Goal: Complete application form: Complete application form

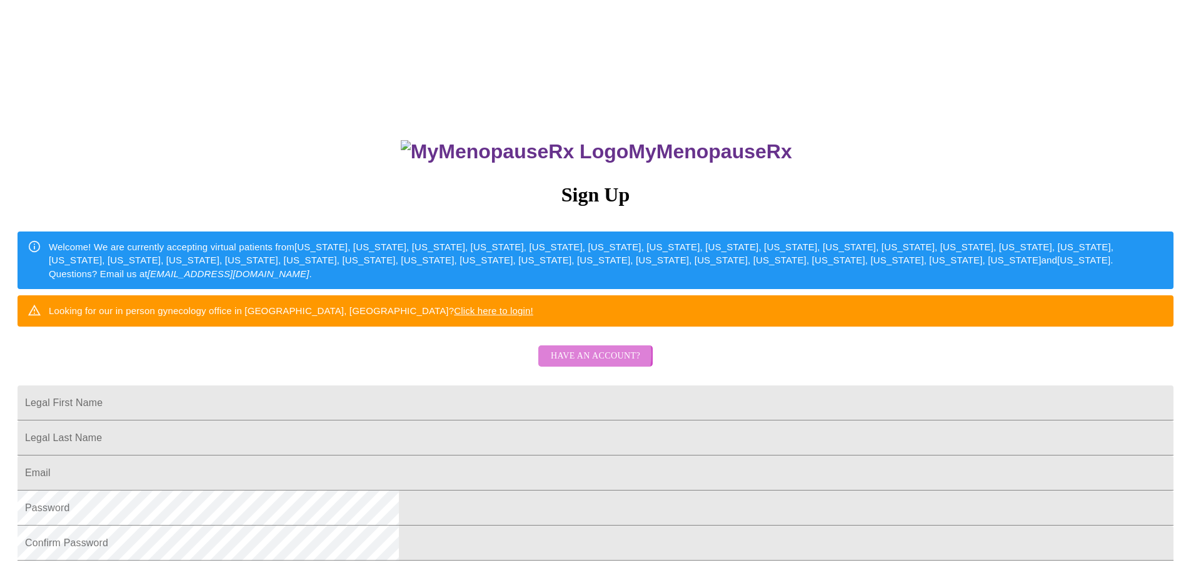
click at [592, 364] on span "Have an account?" at bounding box center [595, 356] width 89 height 16
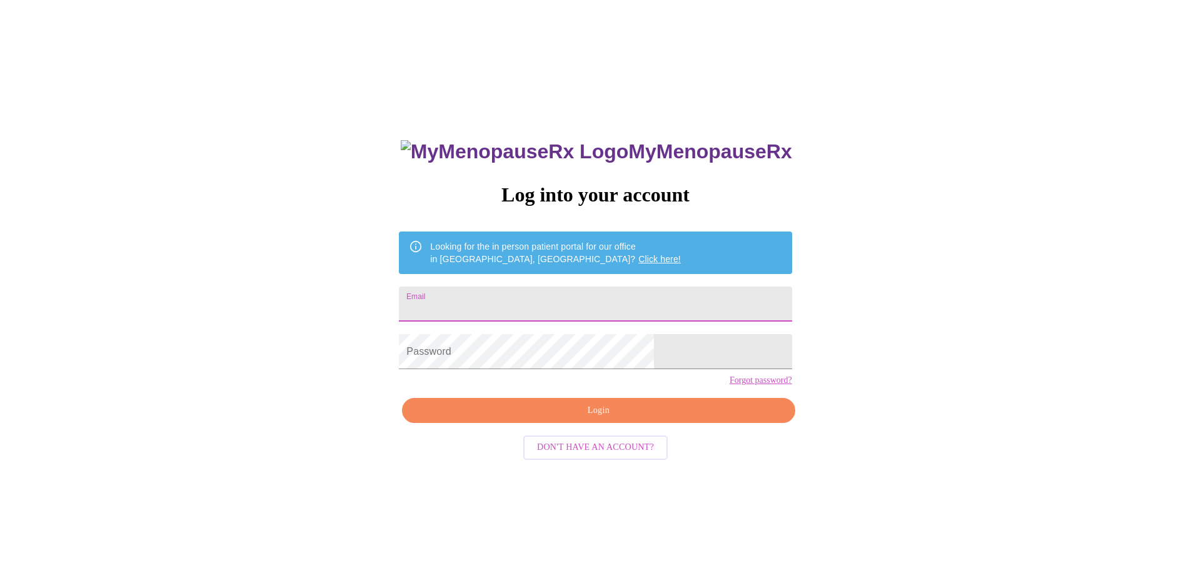
click at [504, 295] on input "Email" at bounding box center [595, 303] width 393 height 35
type input "[EMAIL_ADDRESS][DOMAIN_NAME]"
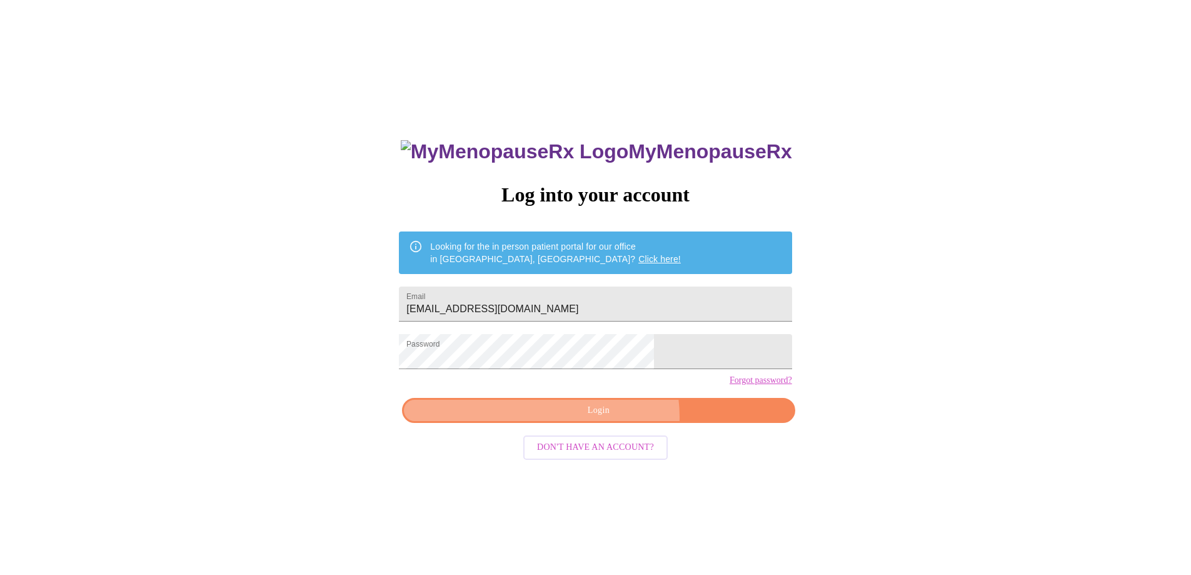
click at [610, 418] on span "Login" at bounding box center [598, 411] width 364 height 16
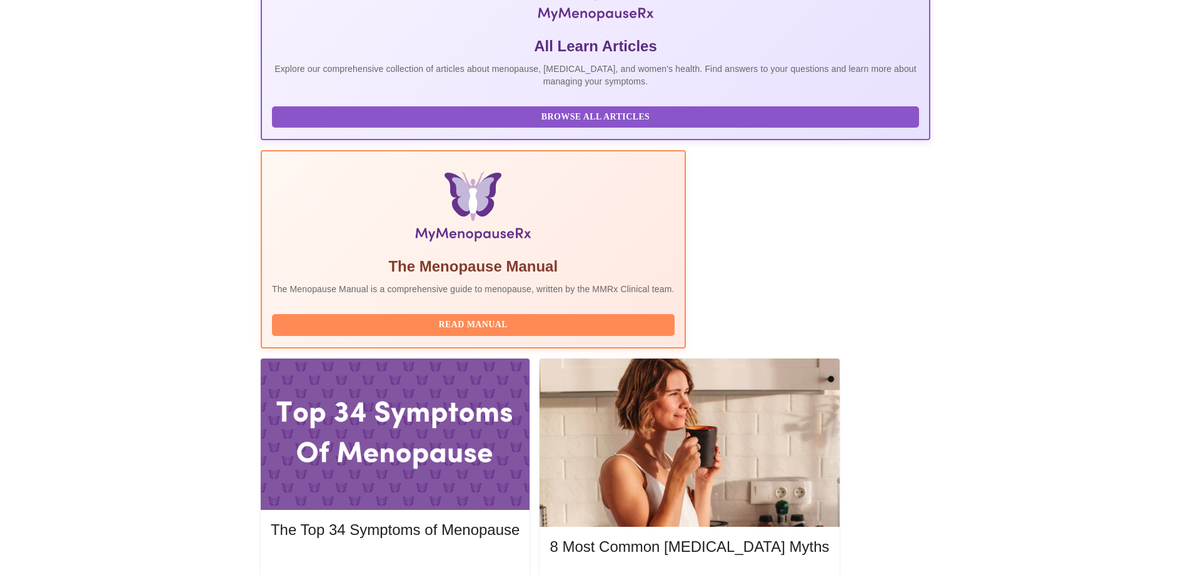
scroll to position [313, 0]
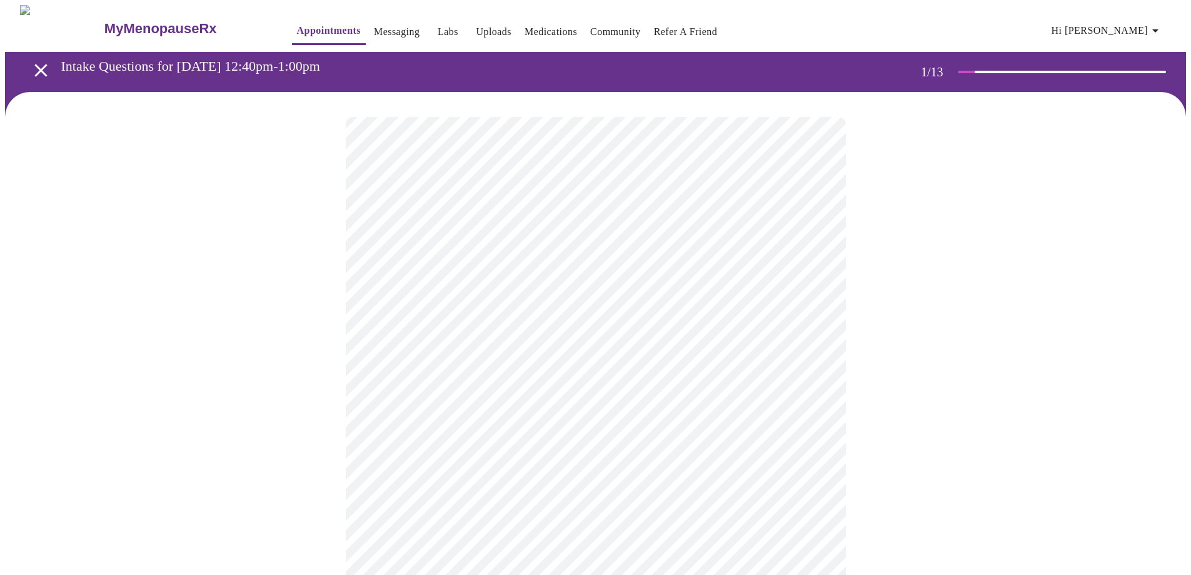
click at [810, 272] on body "MyMenopauseRx Appointments Messaging Labs Uploads Medications Community Refer a…" at bounding box center [595, 576] width 1181 height 1142
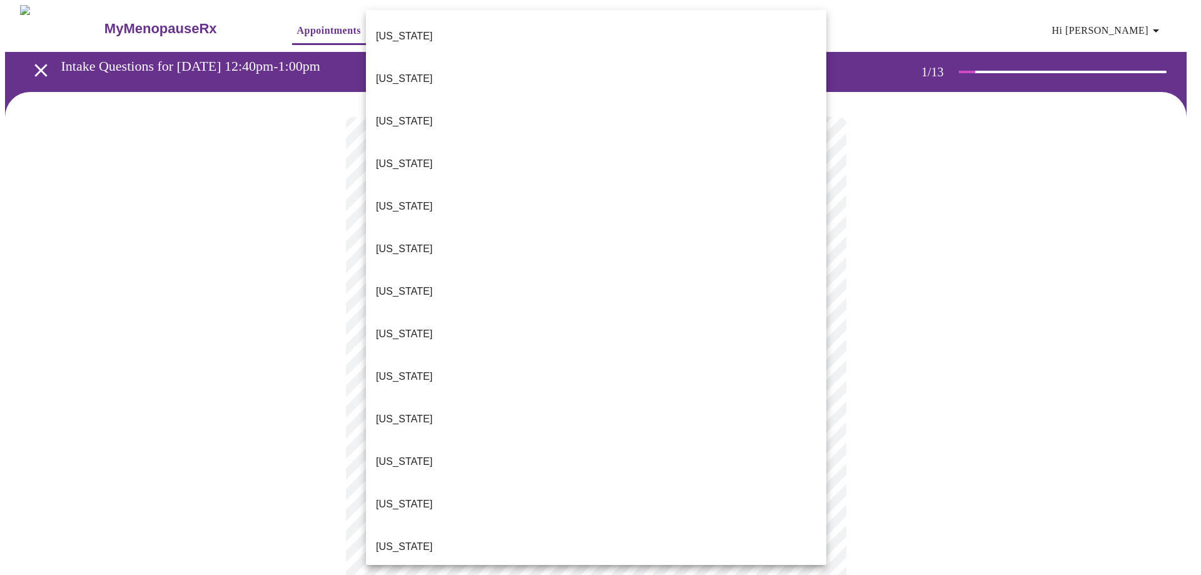
click at [395, 411] on p "[US_STATE]" at bounding box center [404, 418] width 57 height 15
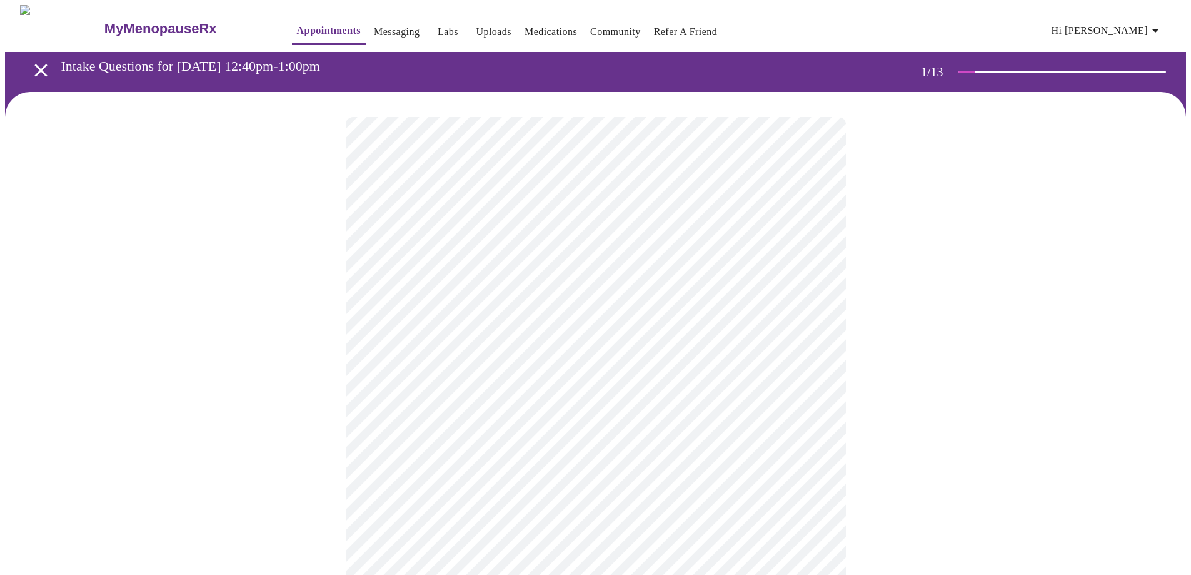
click at [814, 358] on body "MyMenopauseRx Appointments Messaging Labs Uploads Medications Community Refer a…" at bounding box center [595, 572] width 1181 height 1135
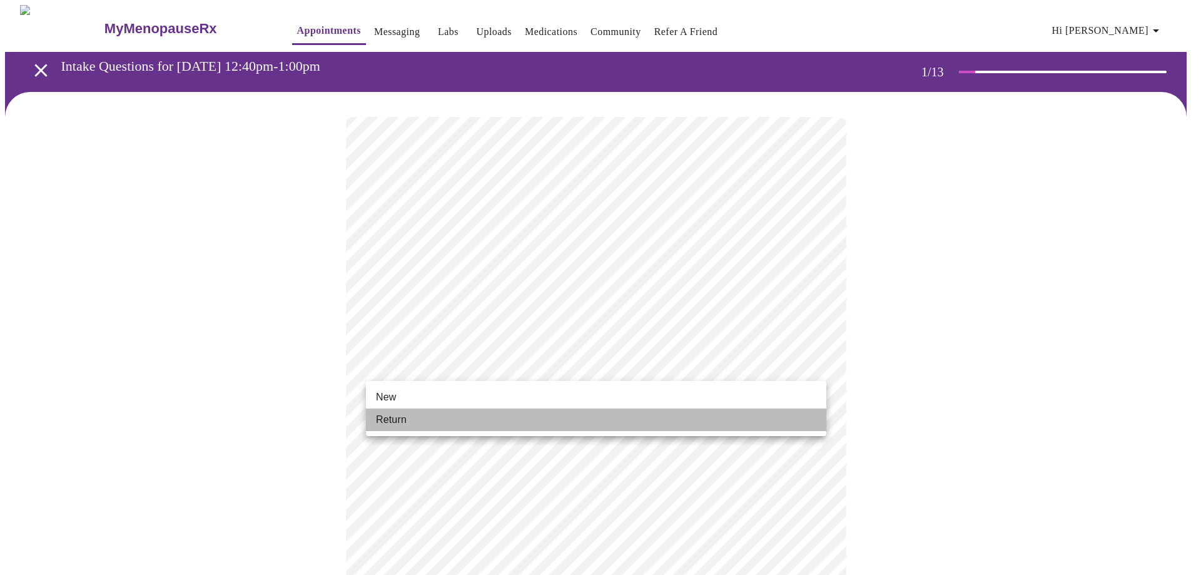
click at [380, 419] on span "Return" at bounding box center [391, 419] width 31 height 15
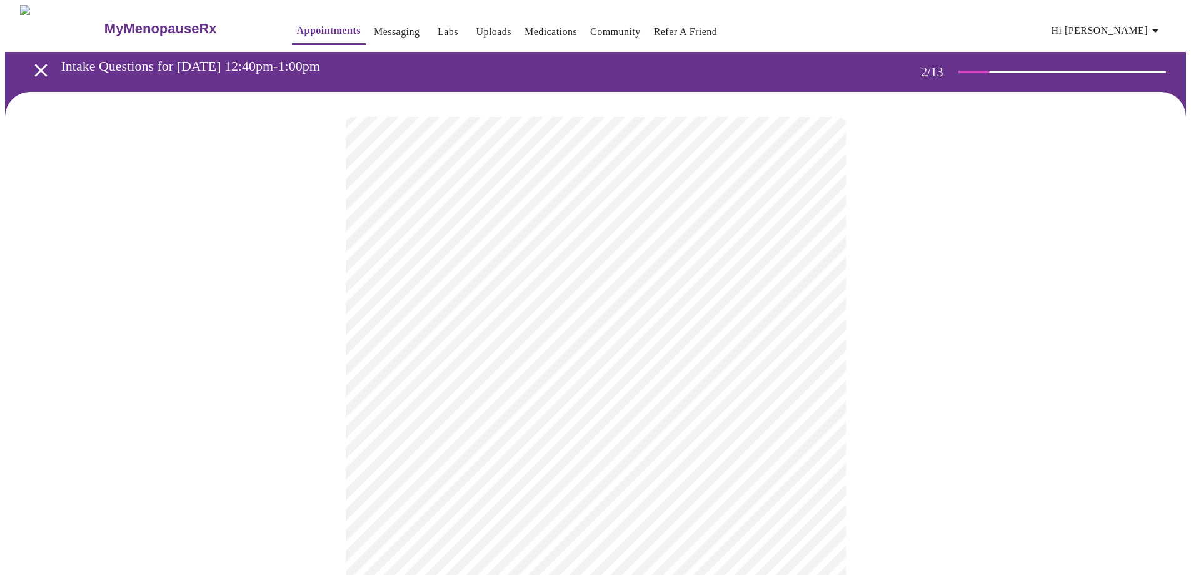
click at [813, 253] on body "MyMenopauseRx Appointments Messaging Labs Uploads Medications Community Refer a…" at bounding box center [595, 381] width 1181 height 752
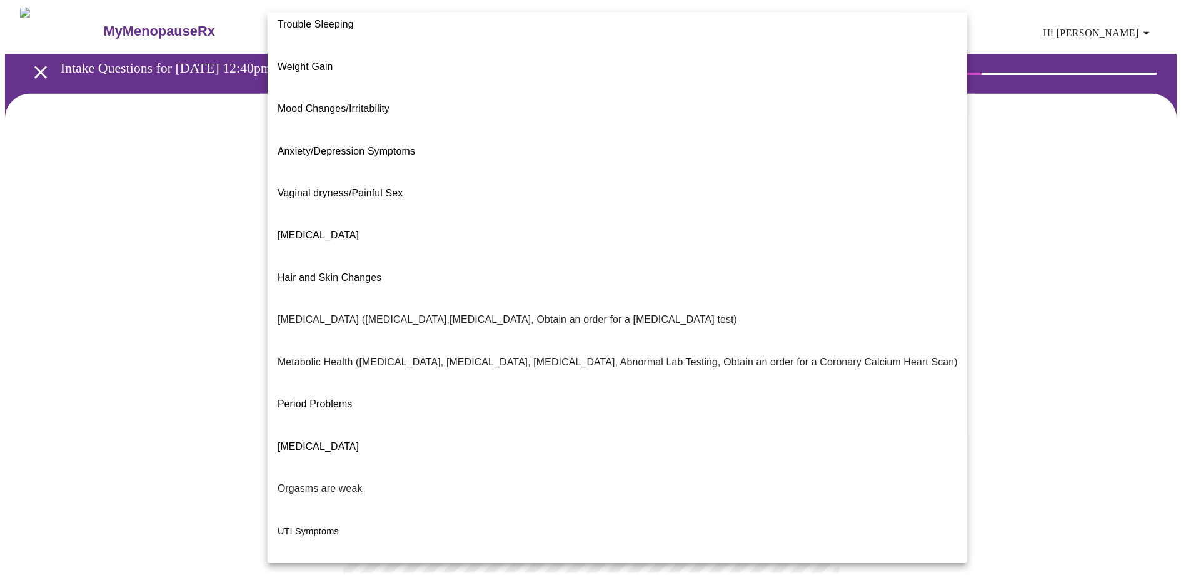
scroll to position [80, 0]
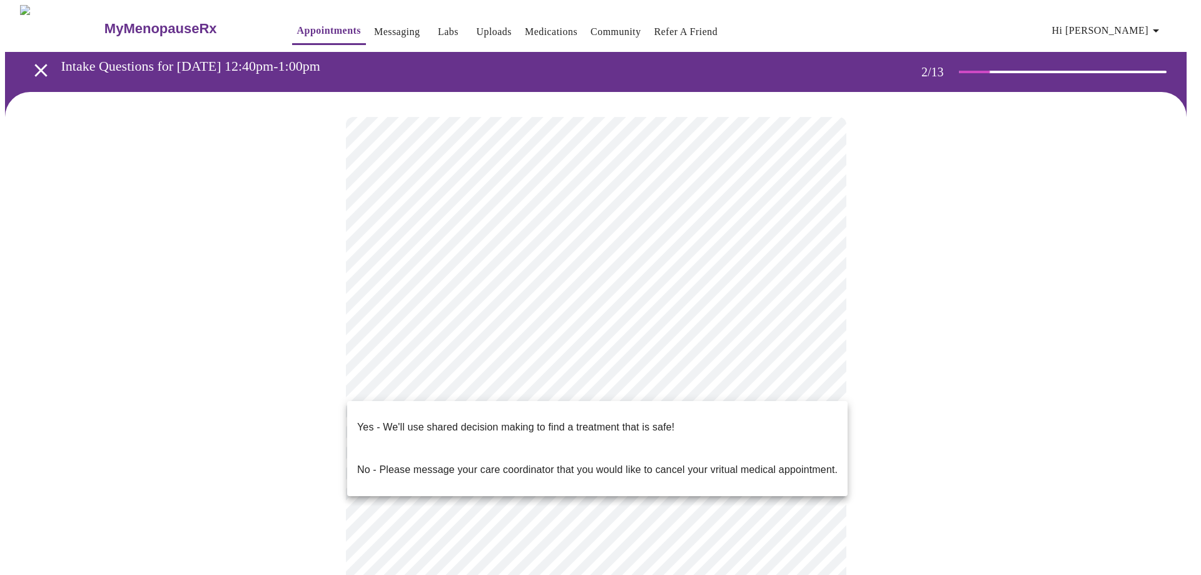
click at [810, 379] on body "MyMenopauseRx Appointments Messaging Labs Uploads Medications Community Refer a…" at bounding box center [600, 377] width 1191 height 744
click at [643, 420] on p "Yes - We'll use shared decision making to find a treatment that is safe!" at bounding box center [515, 427] width 317 height 15
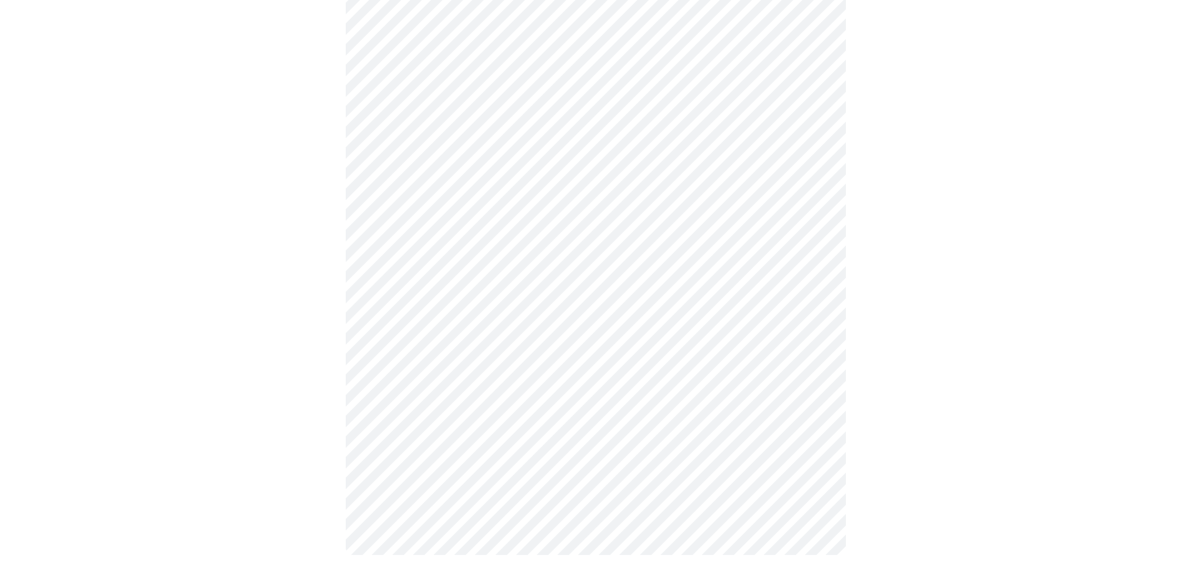
scroll to position [0, 0]
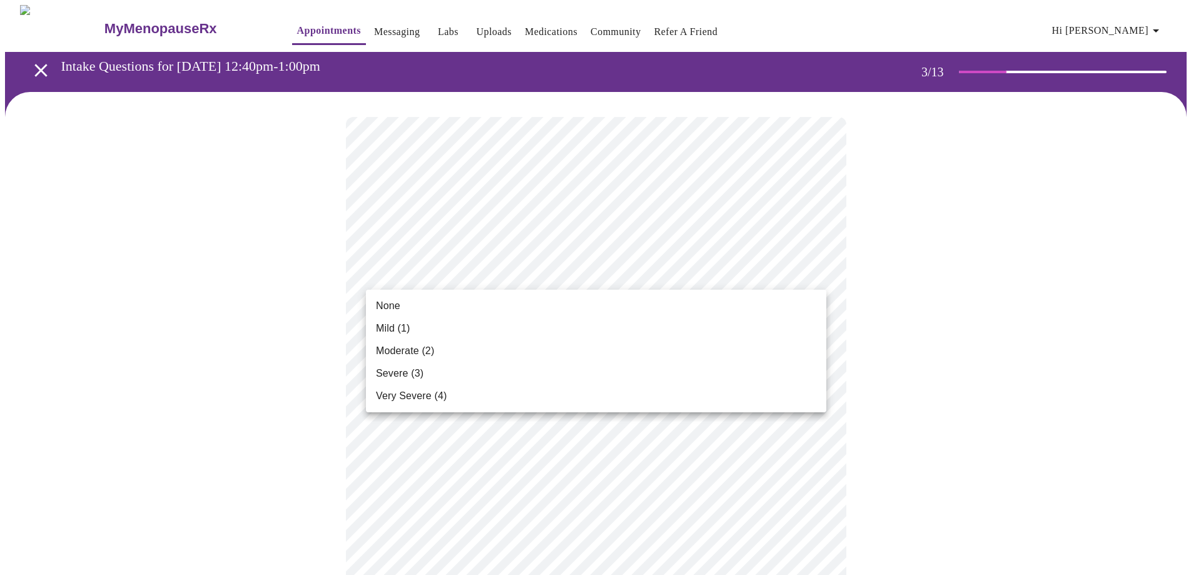
click at [383, 328] on span "Mild (1)" at bounding box center [393, 328] width 34 height 15
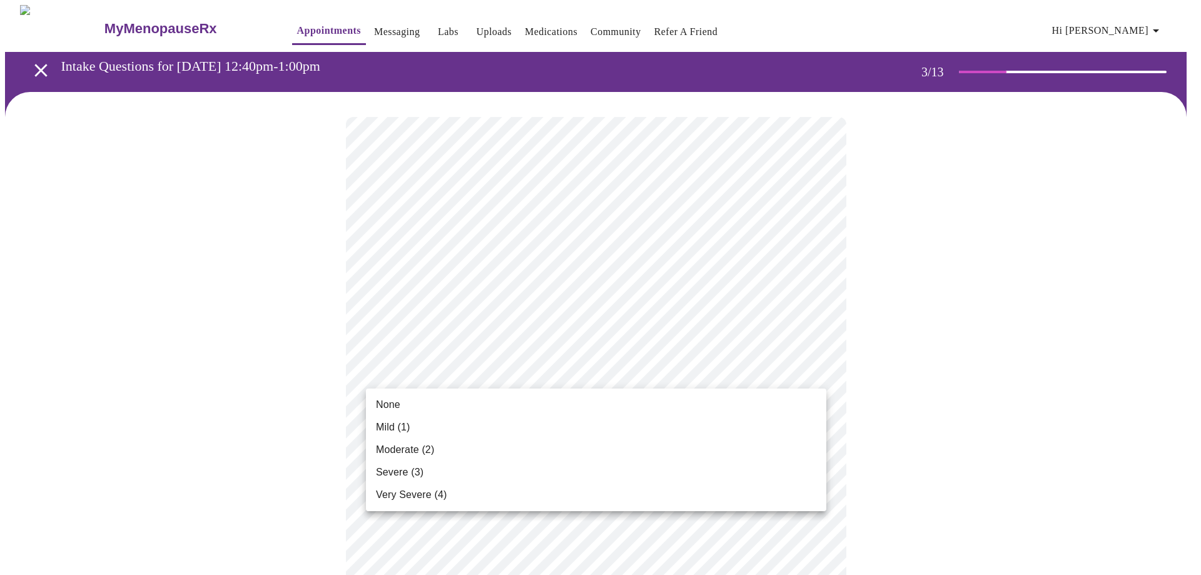
click at [406, 404] on li "None" at bounding box center [596, 404] width 460 height 23
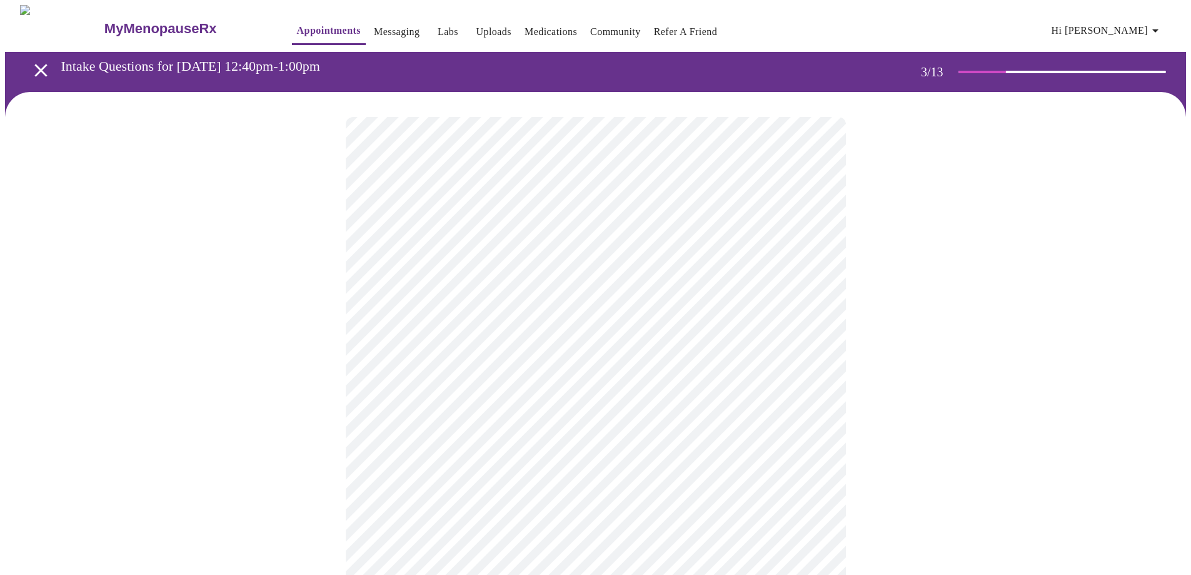
scroll to position [250, 0]
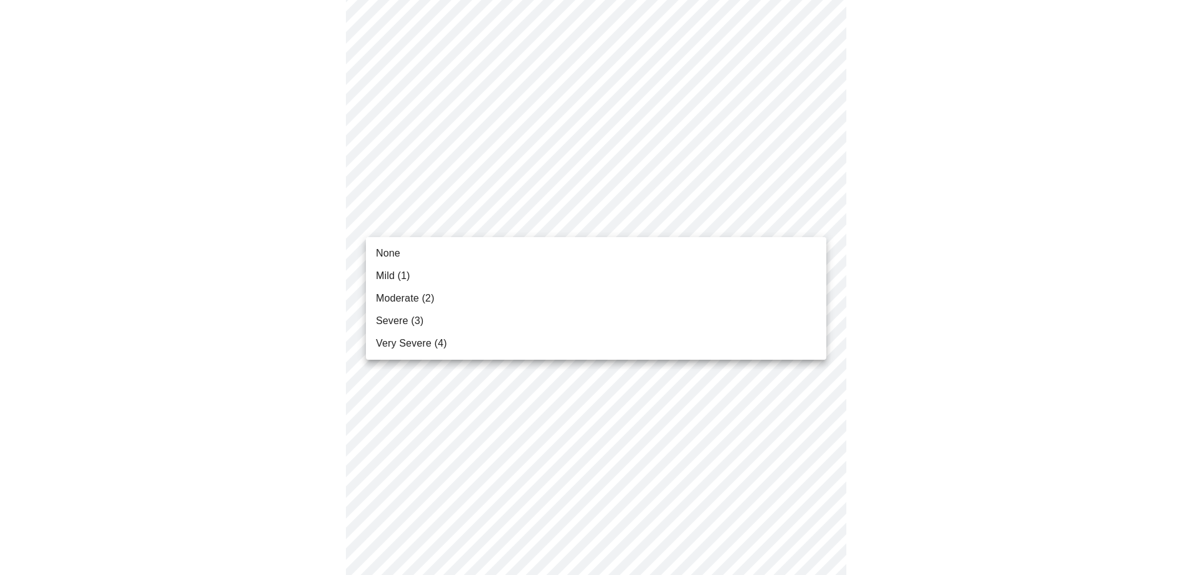
click at [814, 215] on body "MyMenopauseRx Appointments Messaging Labs Uploads Medications Community Refer a…" at bounding box center [600, 569] width 1191 height 1628
click at [395, 273] on span "Mild (1)" at bounding box center [393, 275] width 34 height 15
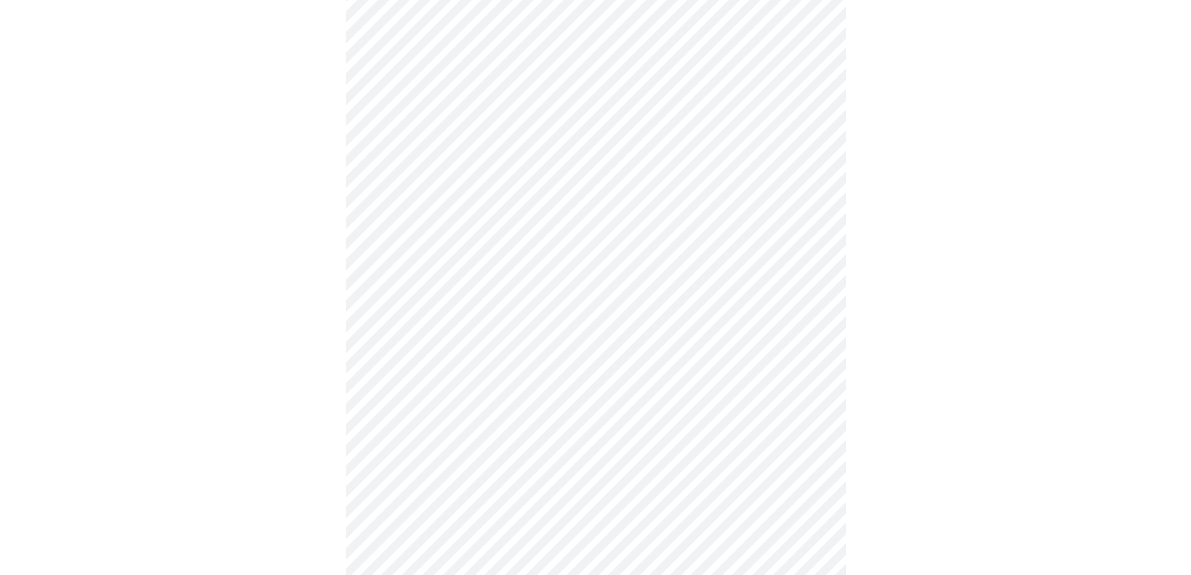
click at [813, 218] on body "MyMenopauseRx Appointments Messaging Labs Uploads Medications Community Refer a…" at bounding box center [595, 560] width 1181 height 1611
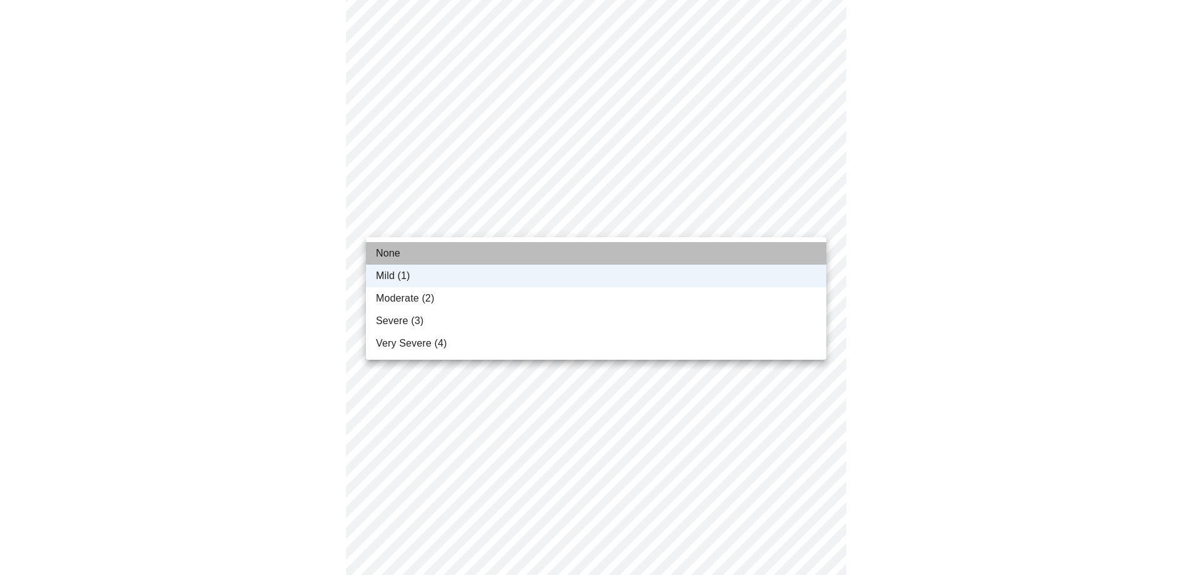
click at [388, 253] on span "None" at bounding box center [388, 253] width 24 height 15
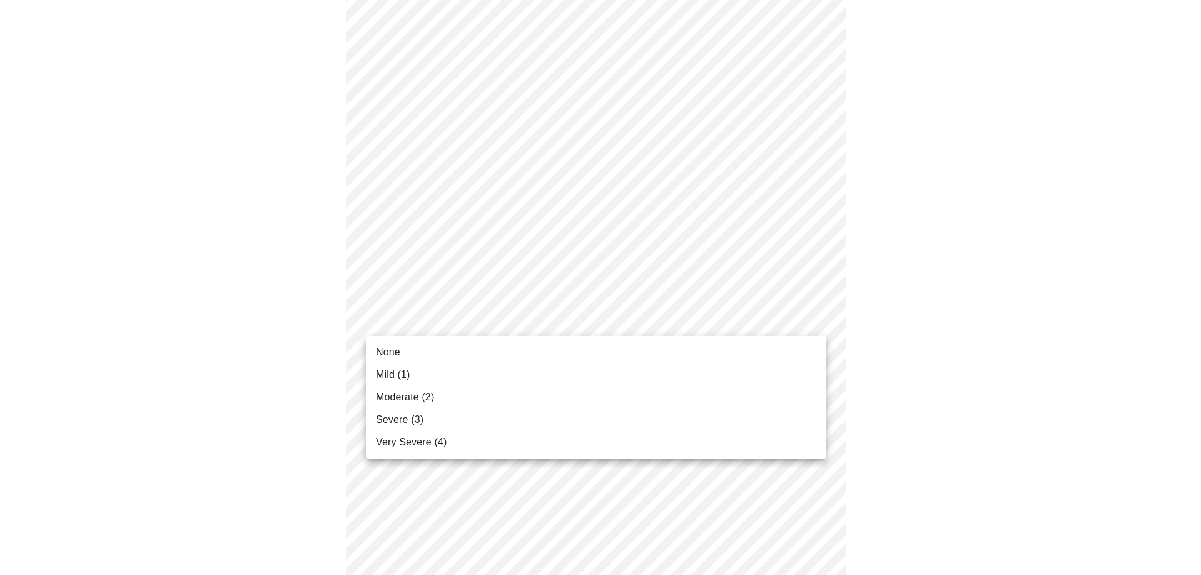
click at [811, 319] on body "MyMenopauseRx Appointments Messaging Labs Uploads Medications Community Refer a…" at bounding box center [600, 560] width 1191 height 1611
click at [420, 351] on li "None" at bounding box center [596, 352] width 460 height 23
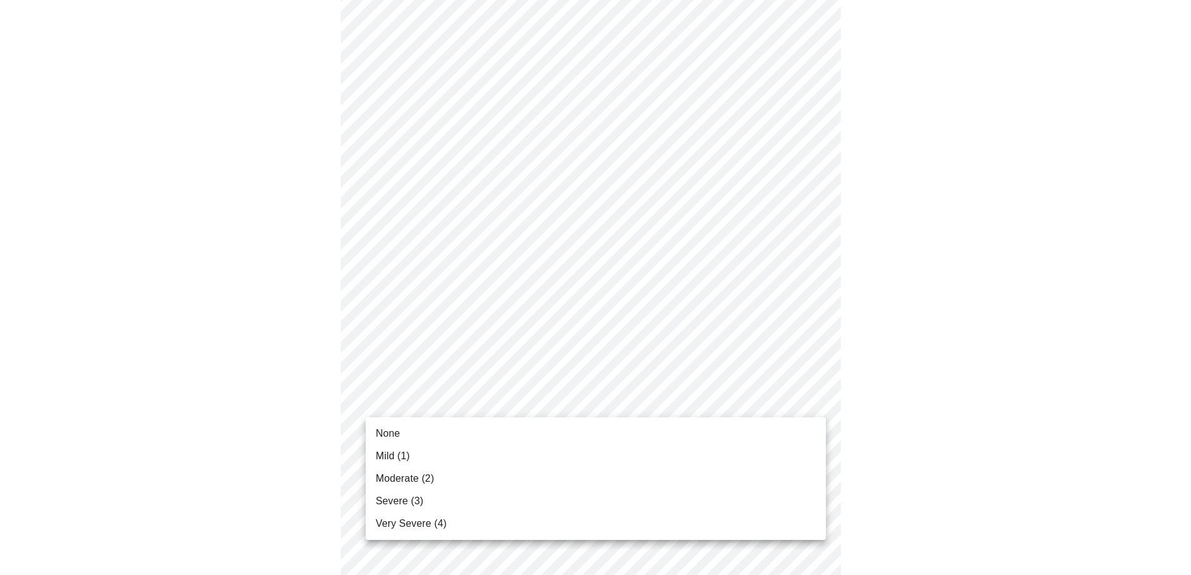
click at [815, 400] on body "MyMenopauseRx Appointments Messaging Labs Uploads Medications Community Refer a…" at bounding box center [595, 551] width 1181 height 1593
click at [388, 433] on span "None" at bounding box center [388, 433] width 24 height 15
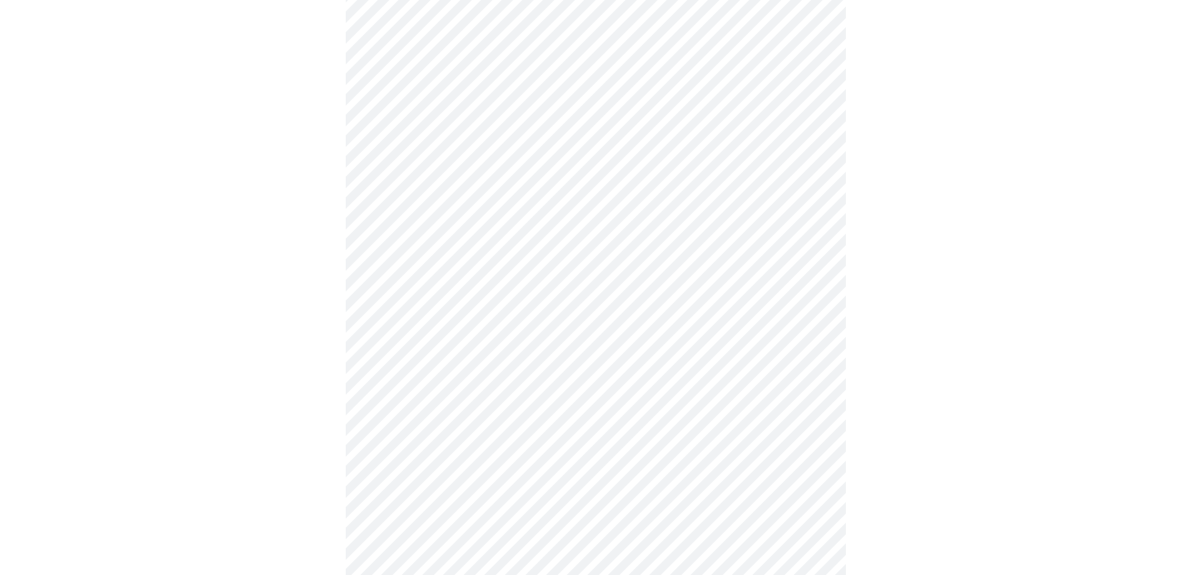
scroll to position [438, 0]
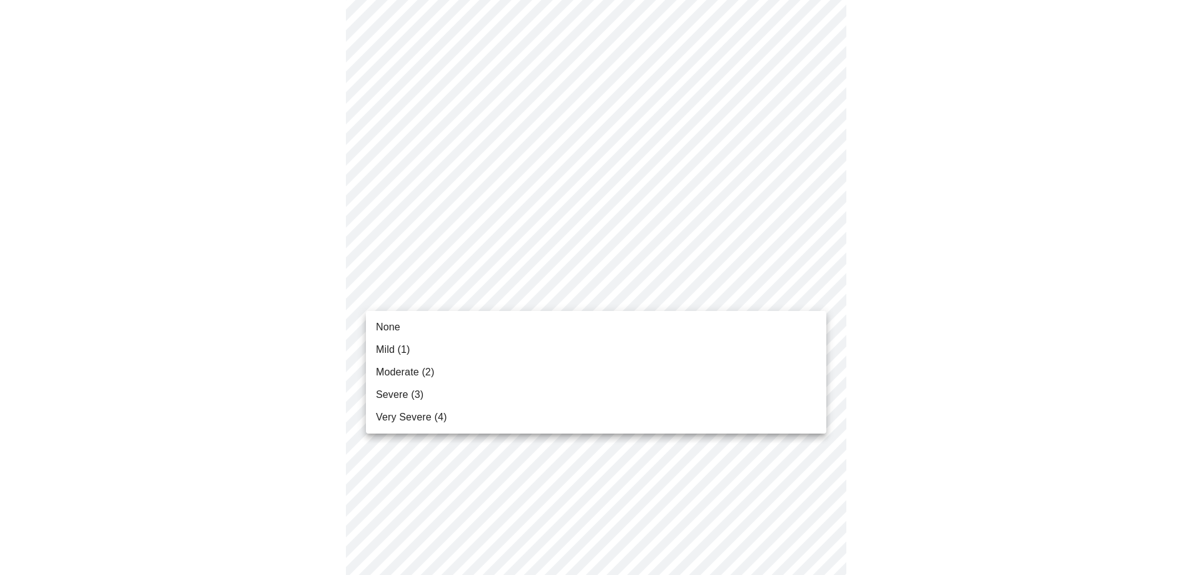
click at [817, 295] on body "MyMenopauseRx Appointments Messaging Labs Uploads Medications Community Refer a…" at bounding box center [600, 355] width 1191 height 1576
click at [408, 326] on li "None" at bounding box center [596, 327] width 460 height 23
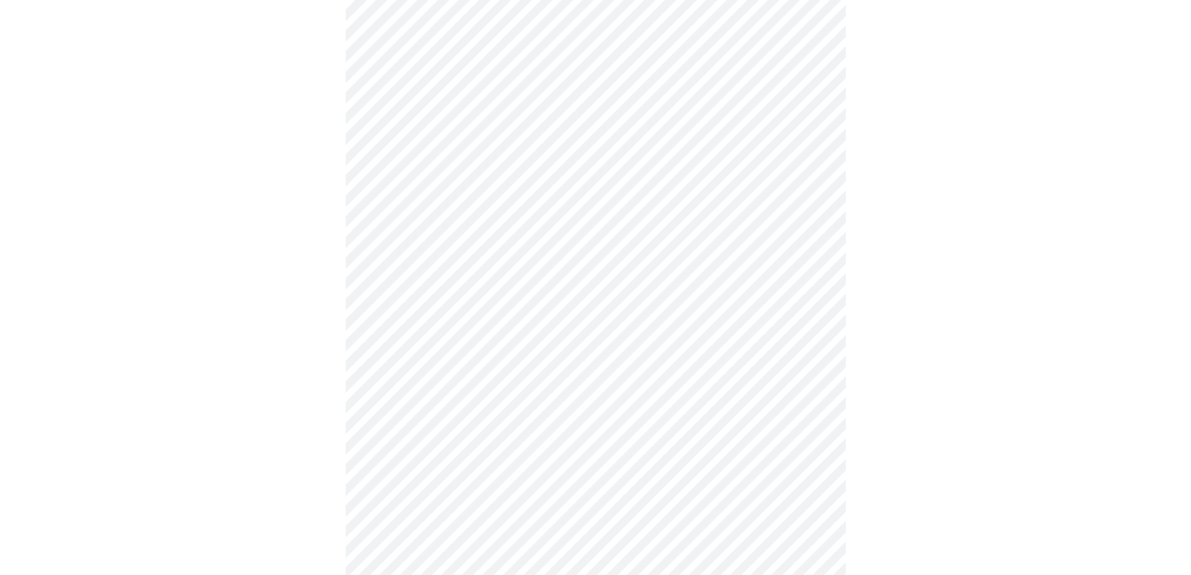
click at [815, 398] on body "MyMenopauseRx Appointments Messaging Labs Uploads Medications Community Refer a…" at bounding box center [595, 346] width 1181 height 1558
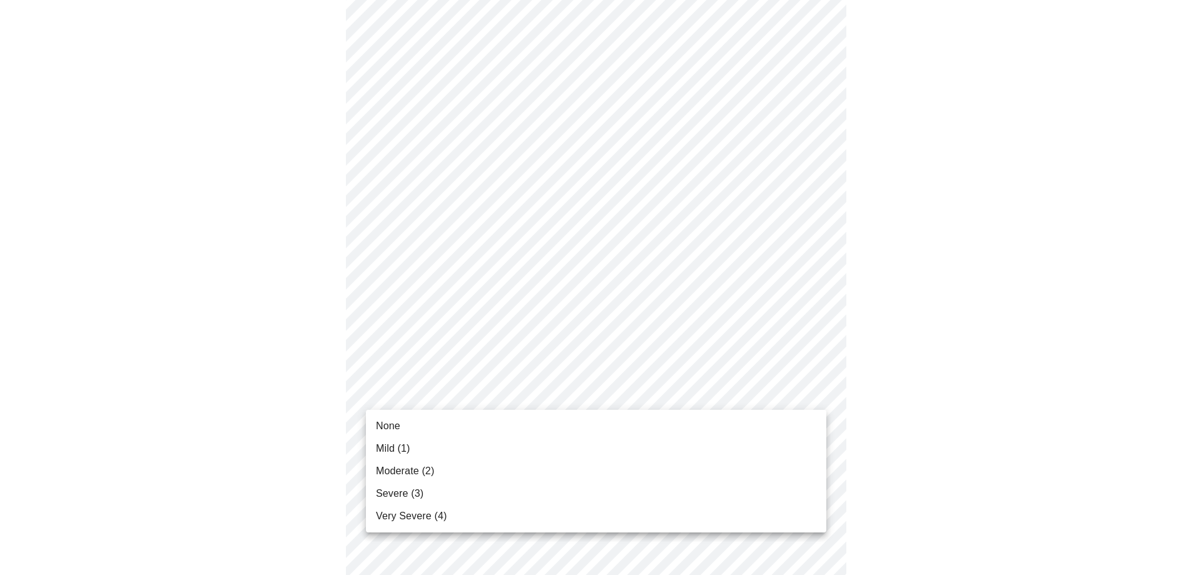
click at [824, 392] on body "MyMenopauseRx Appointments Messaging Labs Uploads Medications Community Refer a…" at bounding box center [600, 346] width 1191 height 1558
click at [393, 423] on span "None" at bounding box center [388, 425] width 24 height 15
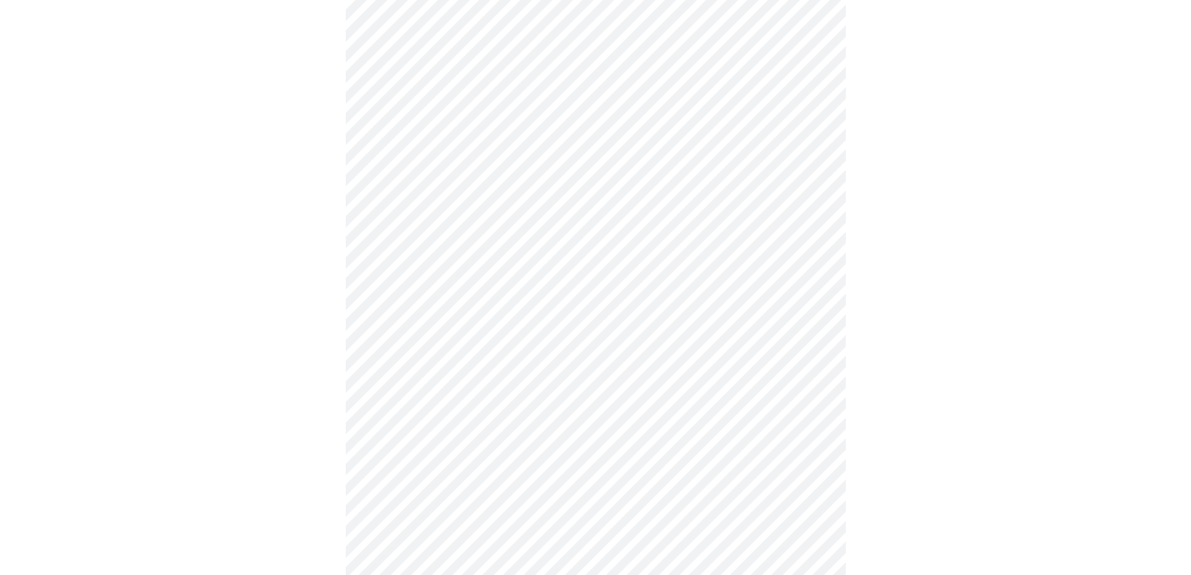
scroll to position [688, 0]
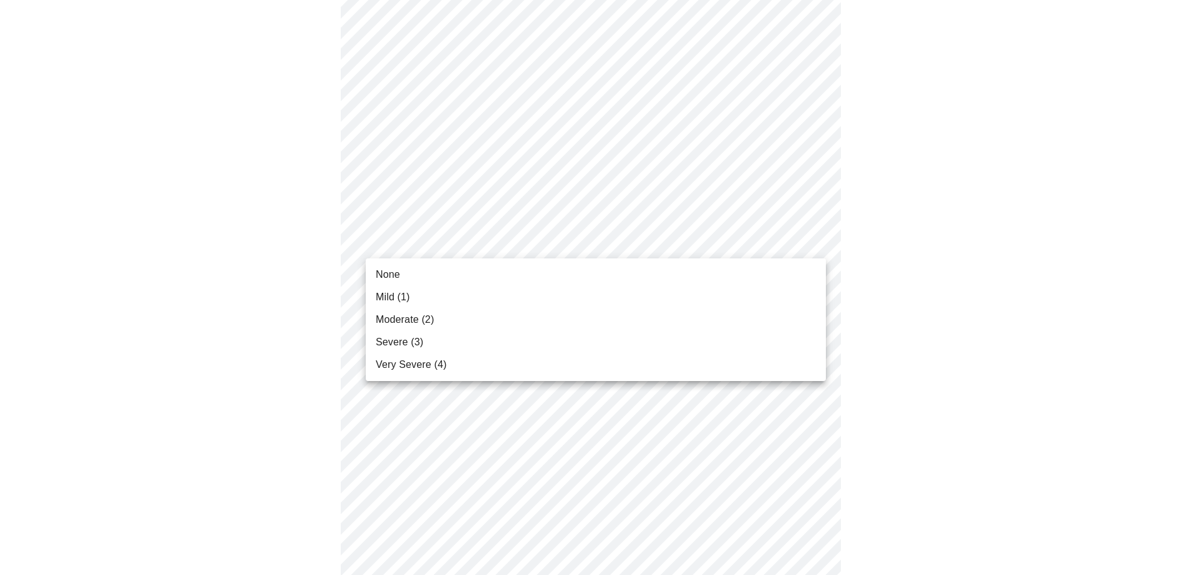
click at [811, 238] on body "MyMenopauseRx Appointments Messaging Labs Uploads Medications Community Refer a…" at bounding box center [595, 87] width 1181 height 1541
click at [388, 318] on span "Moderate (2)" at bounding box center [405, 319] width 58 height 15
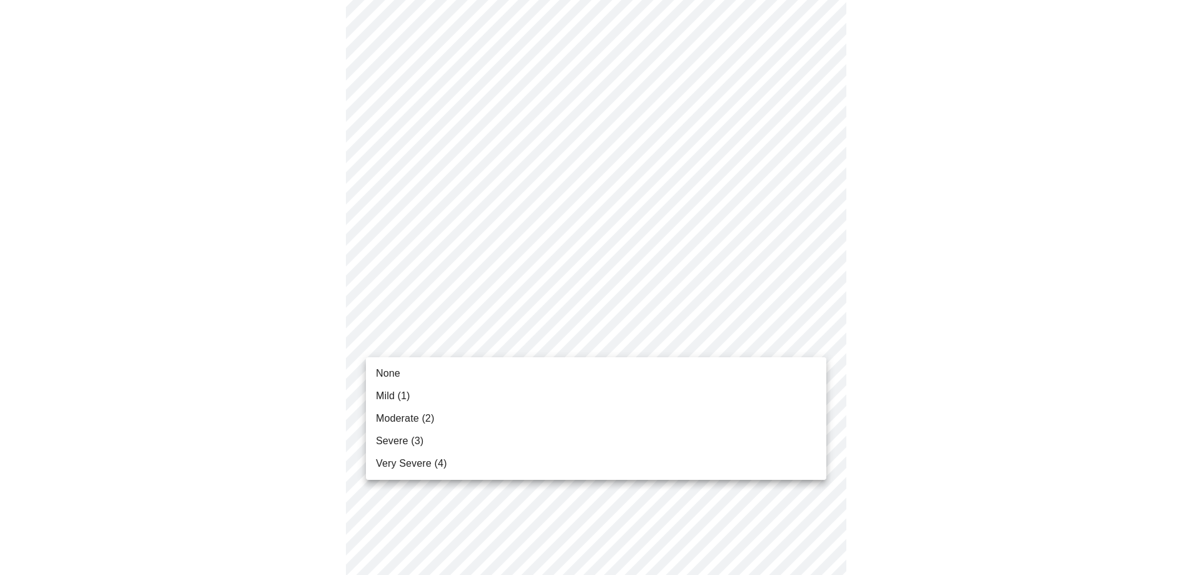
click at [816, 337] on body "MyMenopauseRx Appointments Messaging Labs Uploads Medications Community Refer a…" at bounding box center [600, 78] width 1191 height 1523
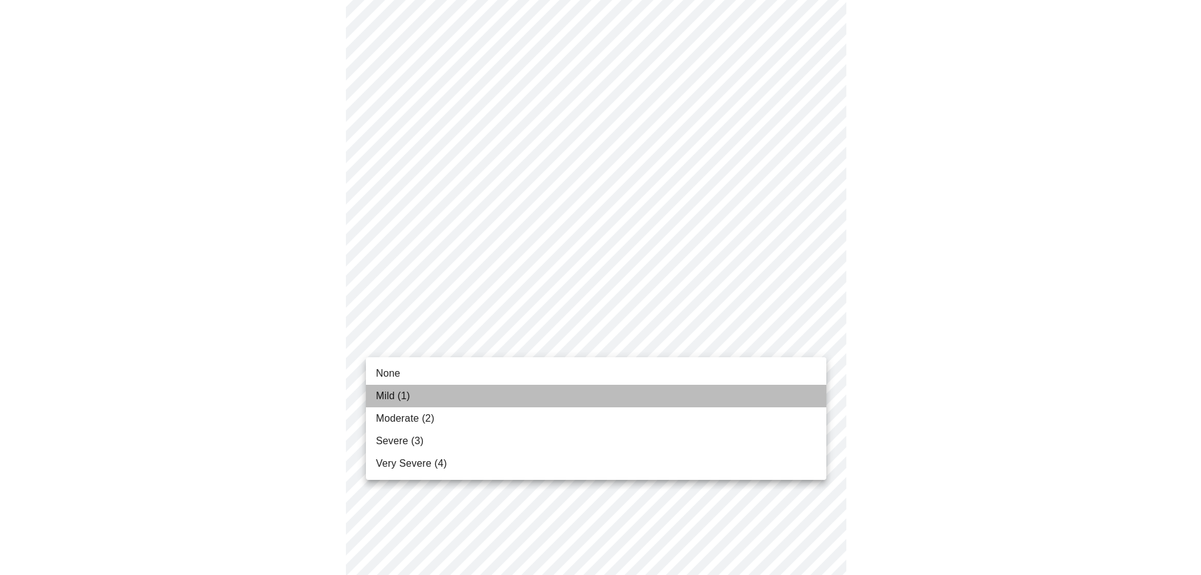
click at [391, 392] on span "Mild (1)" at bounding box center [393, 395] width 34 height 15
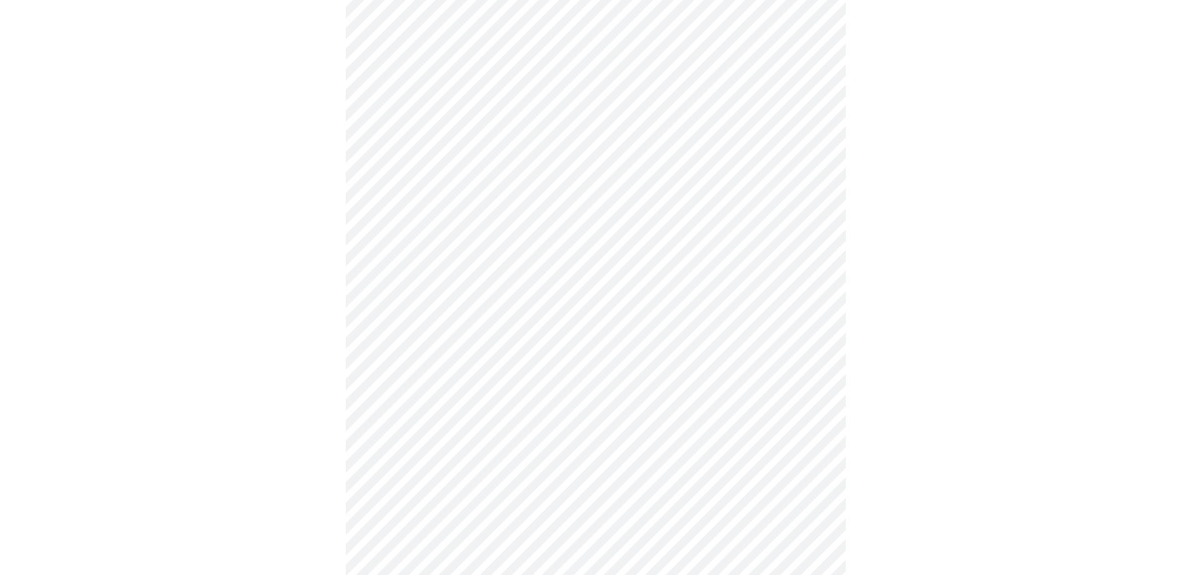
click at [813, 435] on body "MyMenopauseRx Appointments Messaging Labs Uploads Medications Community Refer a…" at bounding box center [595, 70] width 1181 height 1506
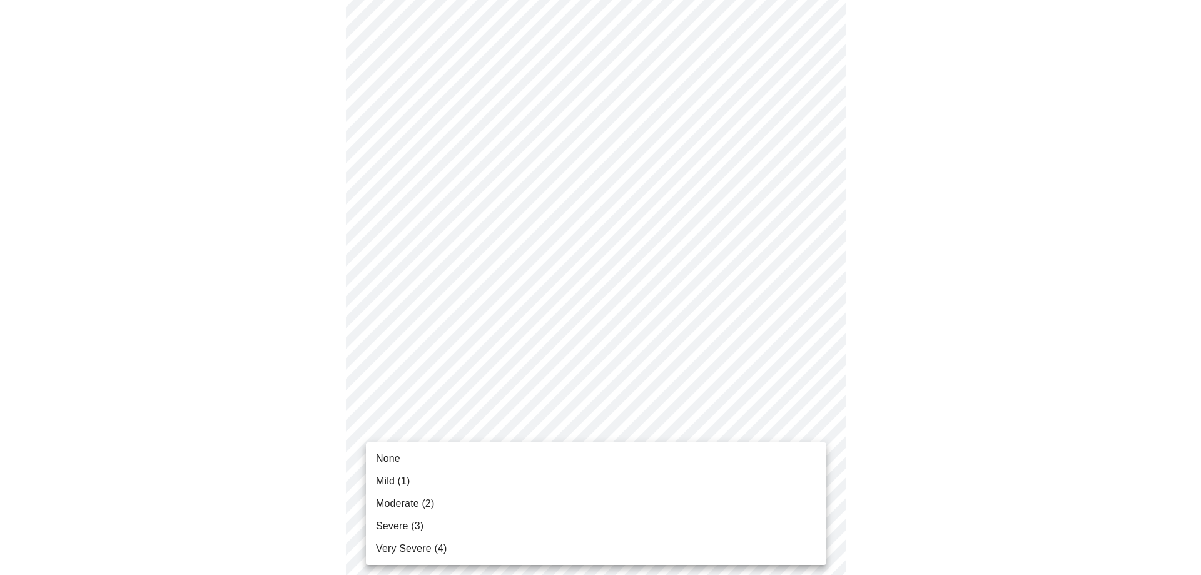
drag, startPoint x: 400, startPoint y: 478, endPoint x: 411, endPoint y: 476, distance: 11.3
click at [401, 477] on span "Mild (1)" at bounding box center [393, 480] width 34 height 15
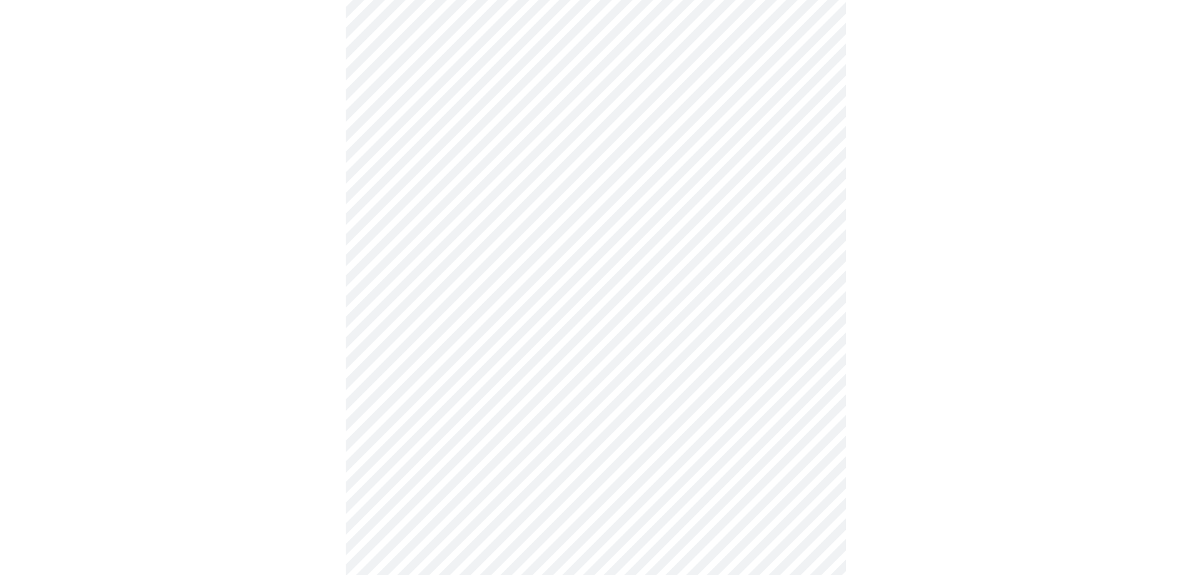
scroll to position [875, 0]
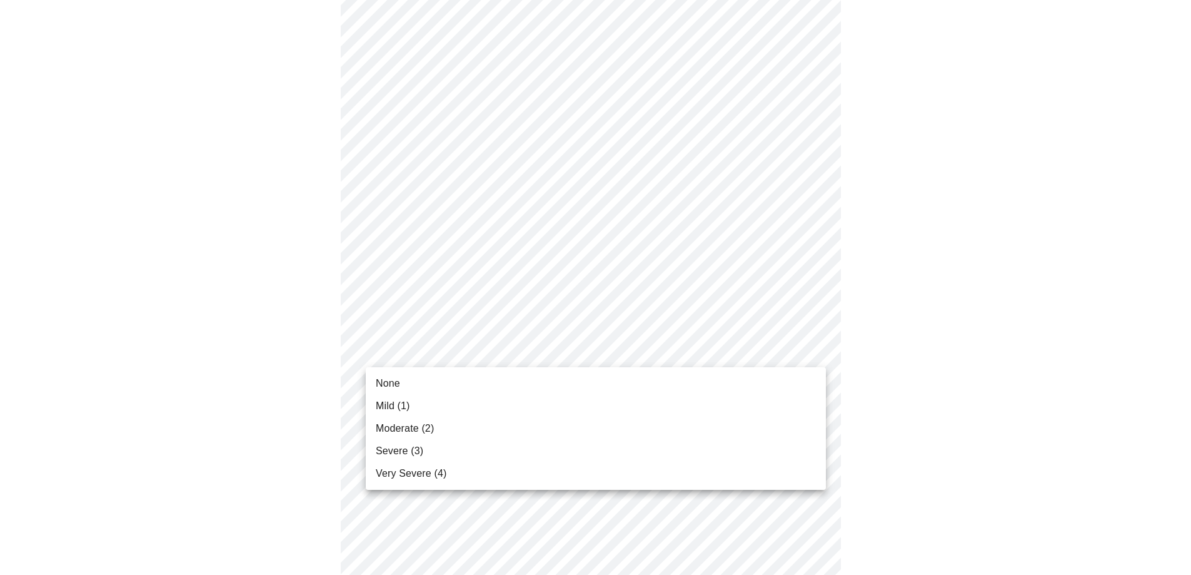
click at [387, 387] on span "None" at bounding box center [388, 383] width 24 height 15
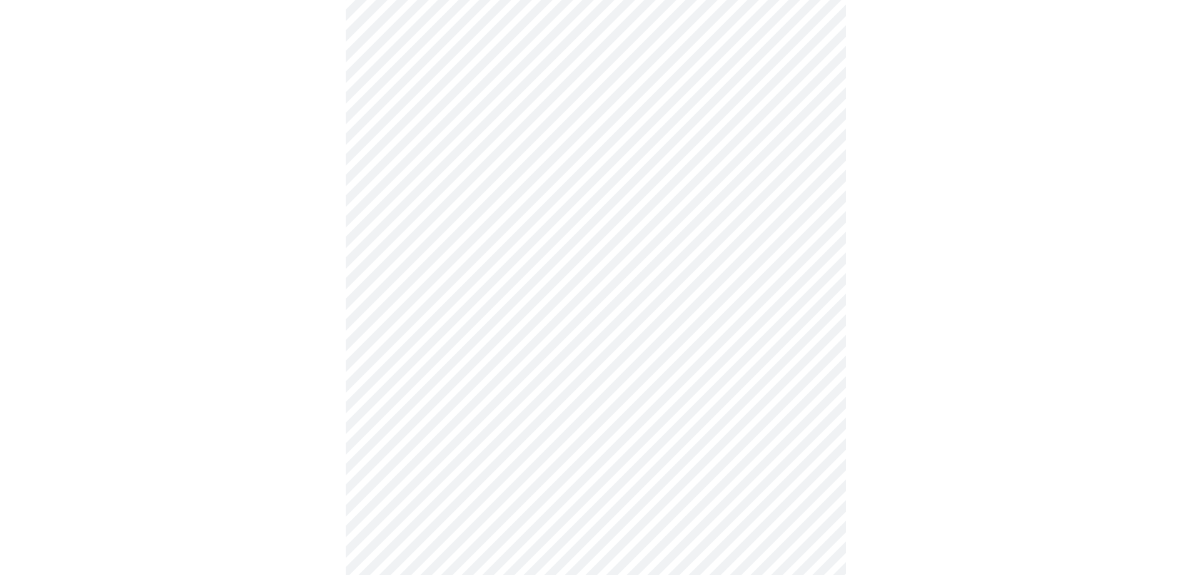
scroll to position [500, 0]
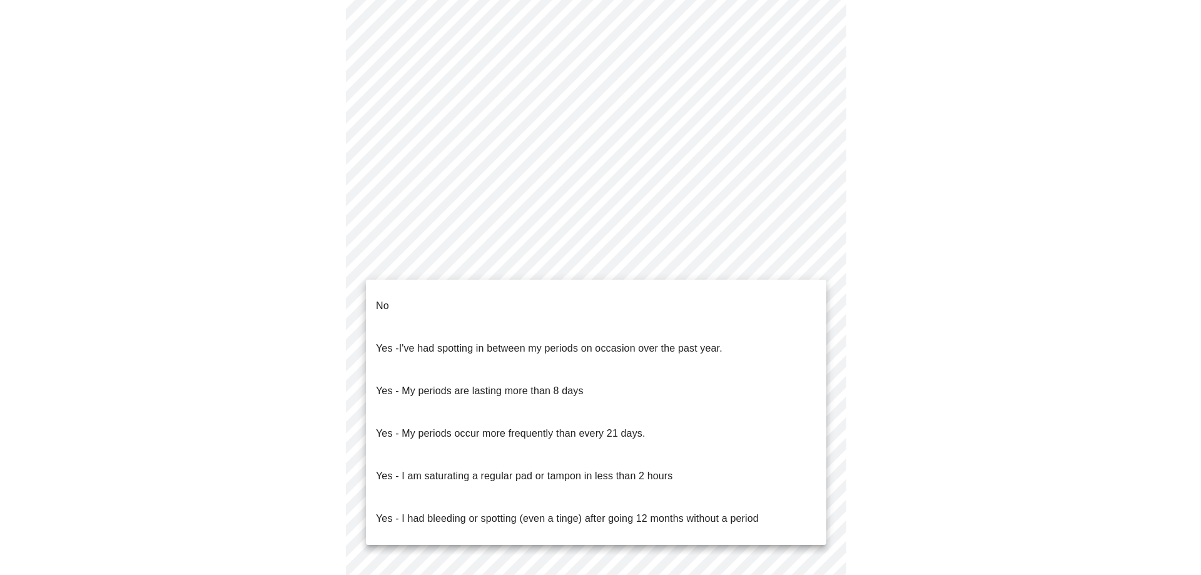
click at [812, 253] on body "MyMenopauseRx Appointments Messaging Labs Uploads Medications Community Refer a…" at bounding box center [600, 122] width 1191 height 1234
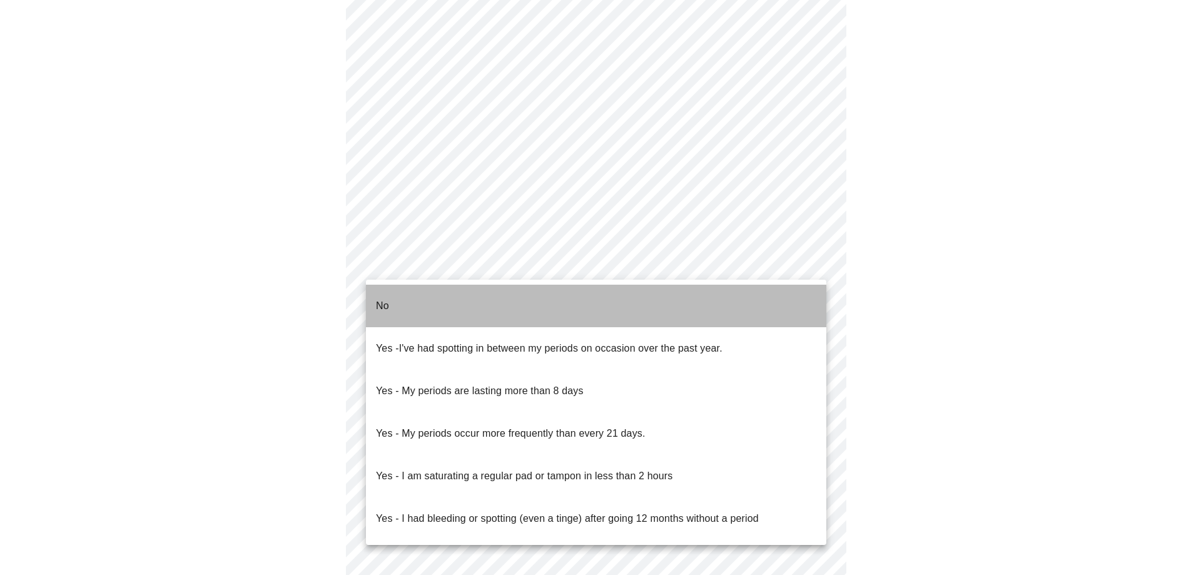
click at [390, 295] on li "No" at bounding box center [596, 306] width 460 height 43
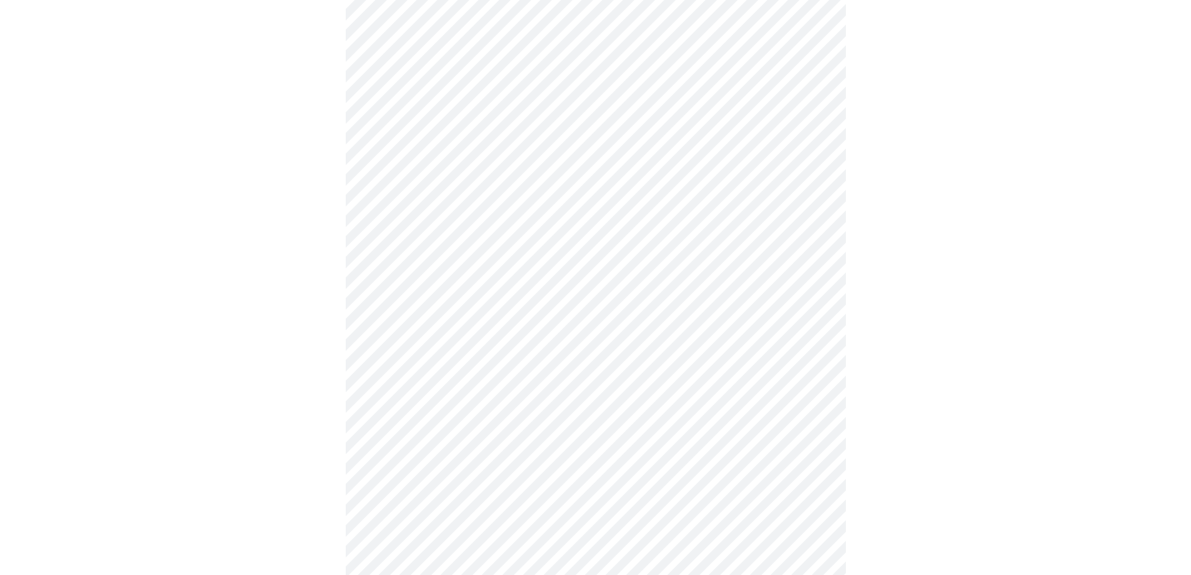
click at [416, 361] on body "MyMenopauseRx Appointments Messaging Labs Uploads Medications Community Refer a…" at bounding box center [595, 118] width 1181 height 1227
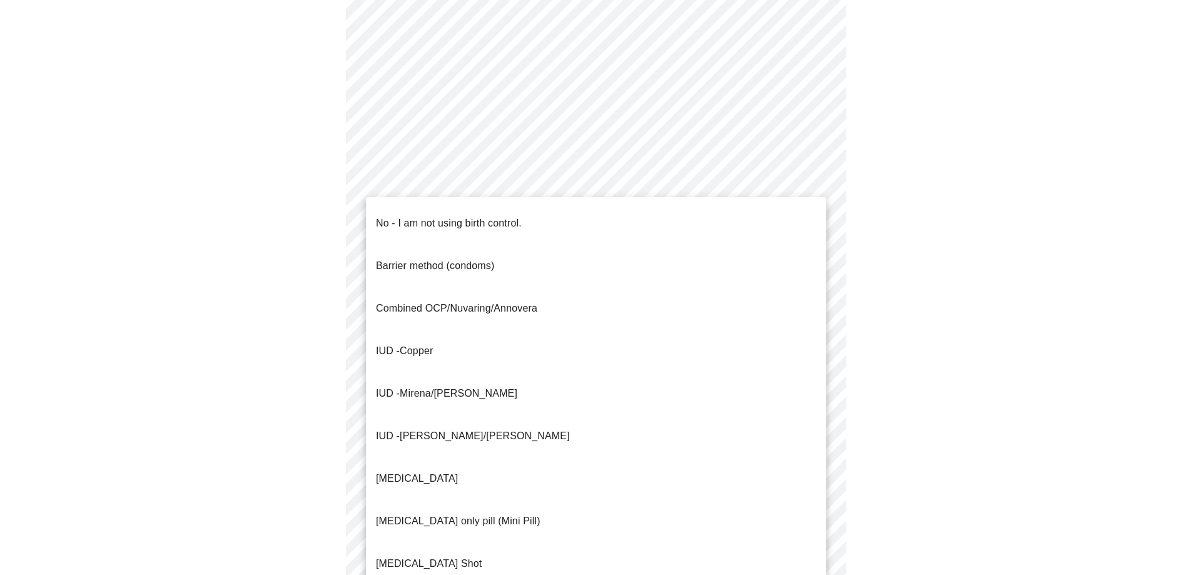
click at [397, 216] on p "No - I am not using birth control." at bounding box center [449, 223] width 146 height 15
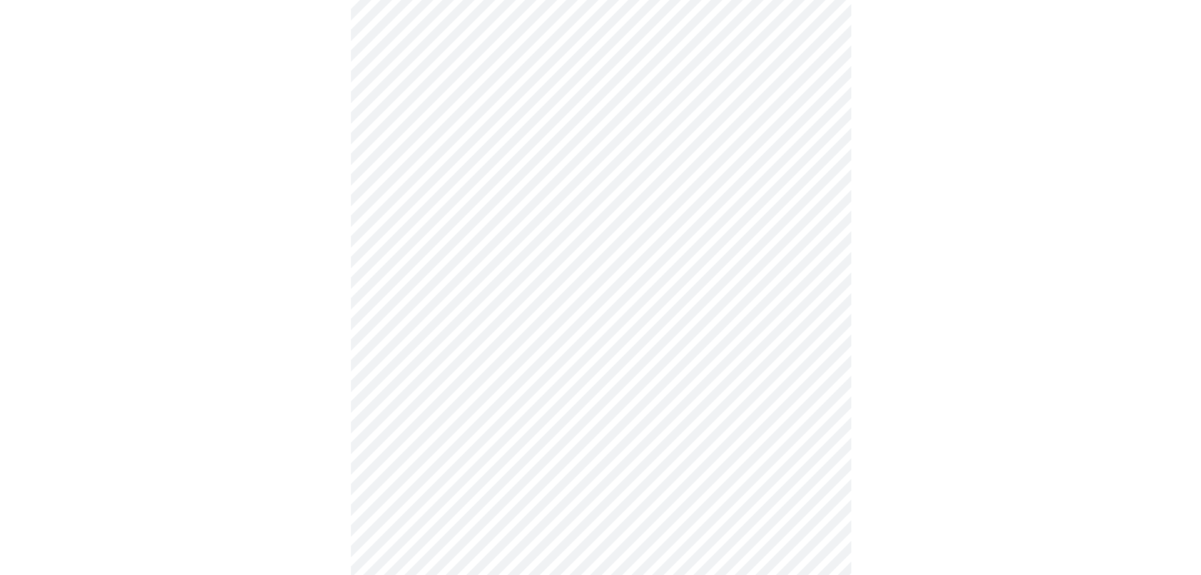
scroll to position [645, 0]
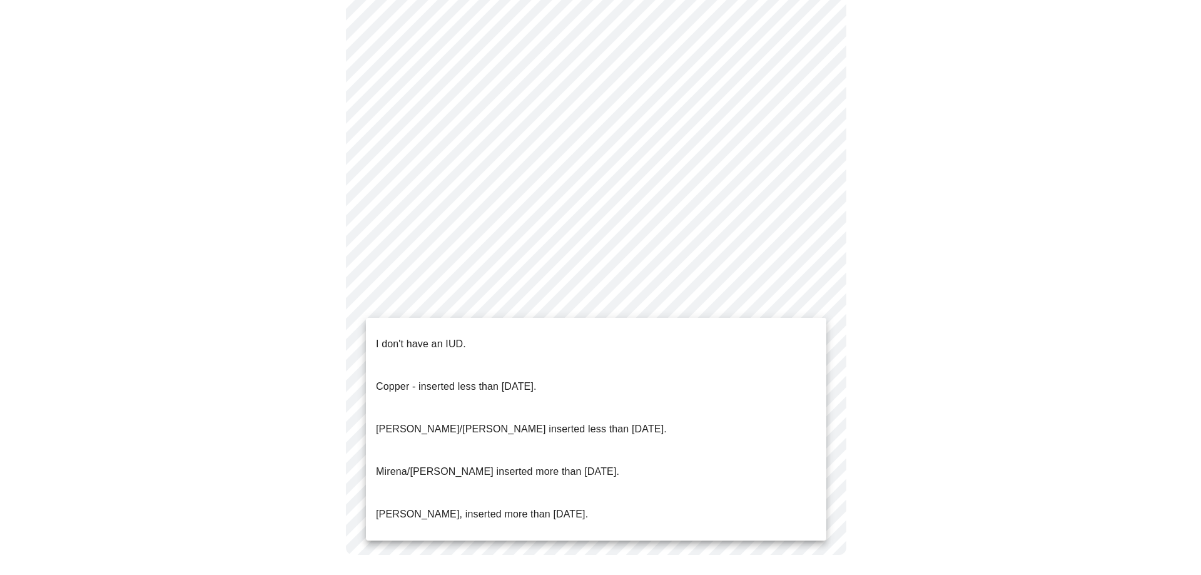
click at [425, 336] on p "I don't have an IUD." at bounding box center [421, 343] width 90 height 15
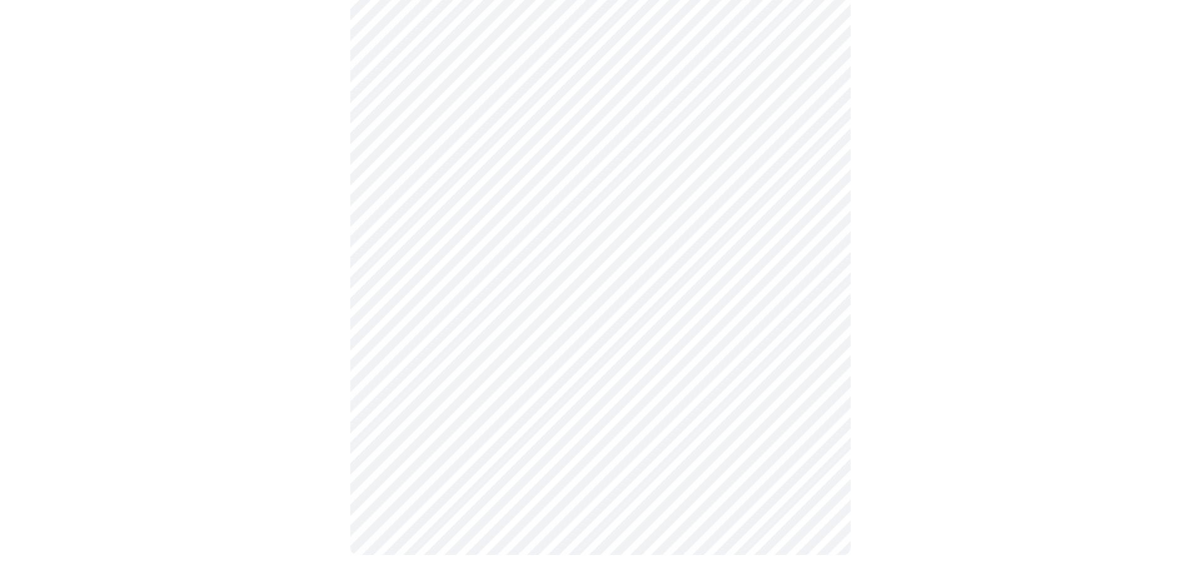
scroll to position [637, 0]
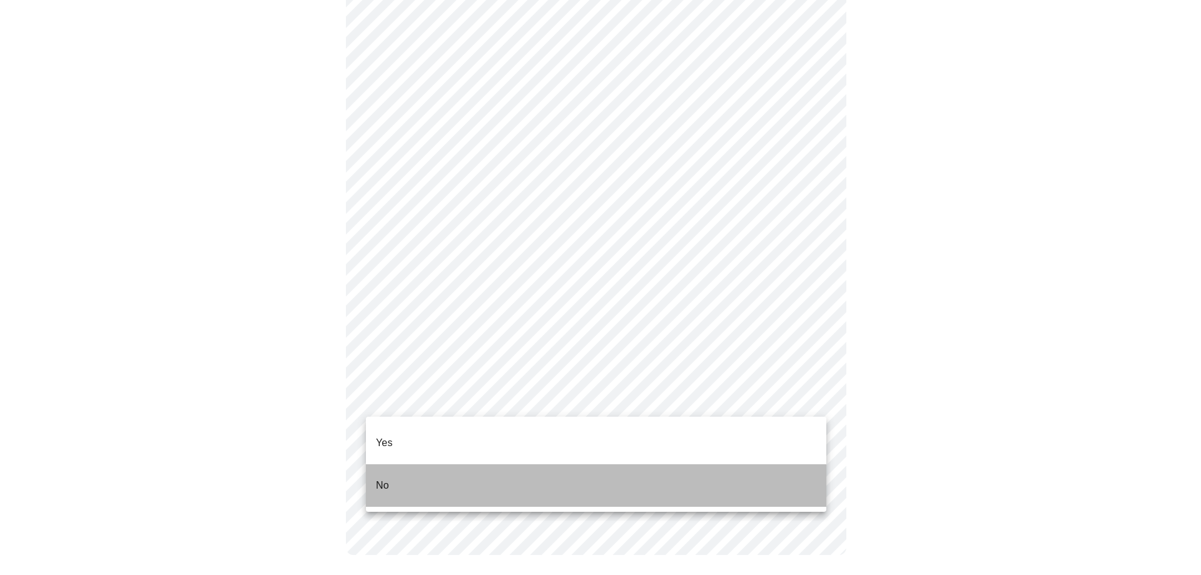
click at [388, 464] on li "No" at bounding box center [596, 485] width 460 height 43
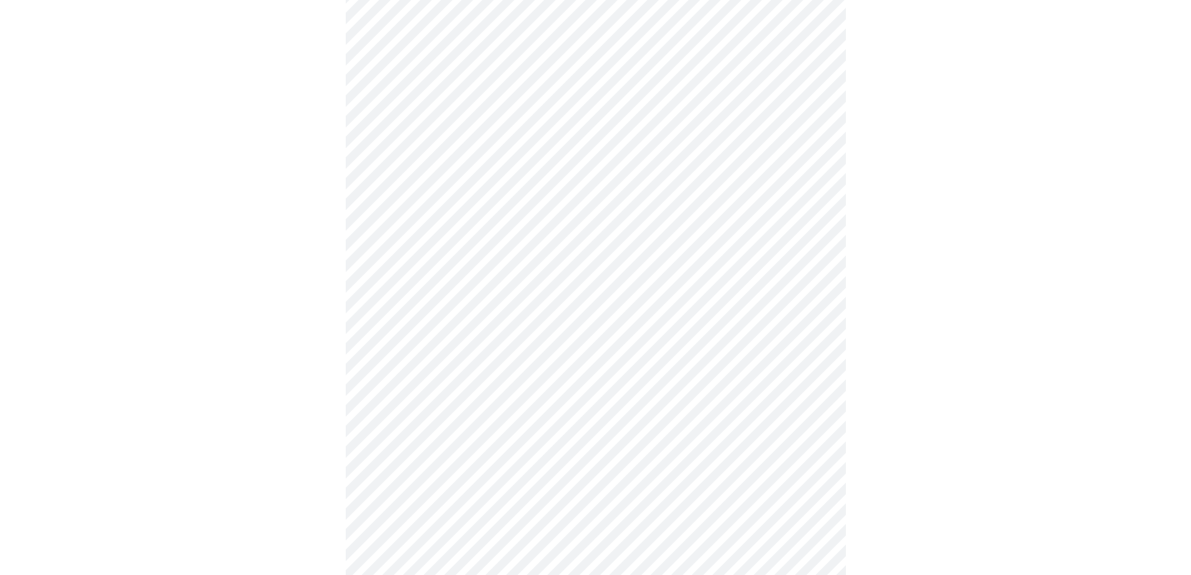
scroll to position [188, 0]
click at [817, 248] on body "MyMenopauseRx Appointments Messaging Labs Uploads Medications Community Refer a…" at bounding box center [595, 279] width 1181 height 924
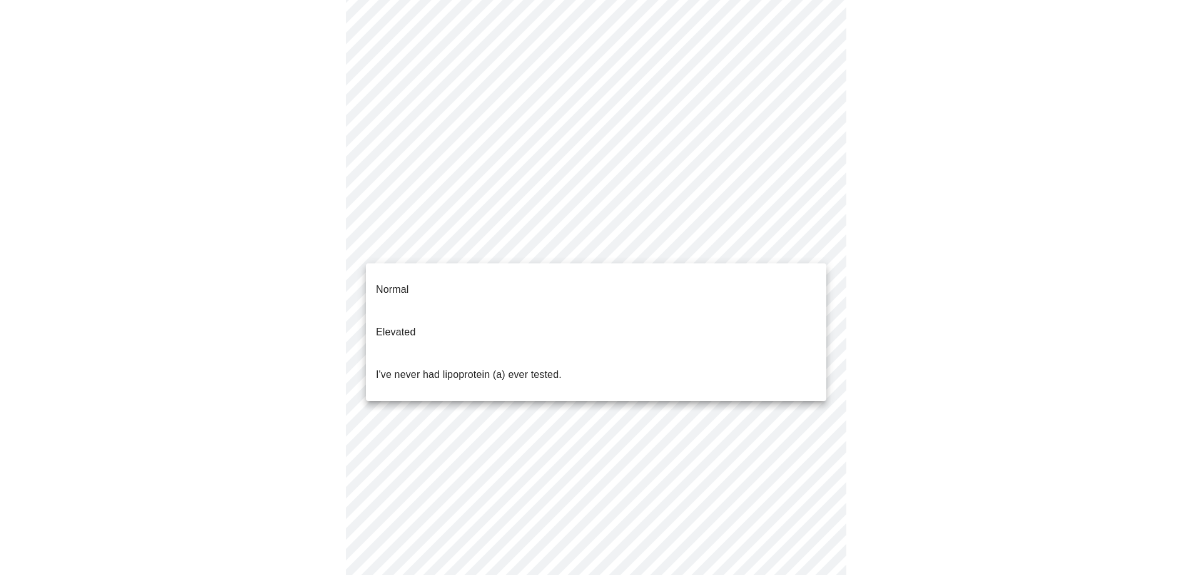
click at [514, 367] on p "I've never had lipoprotein (a) ever tested." at bounding box center [469, 374] width 186 height 15
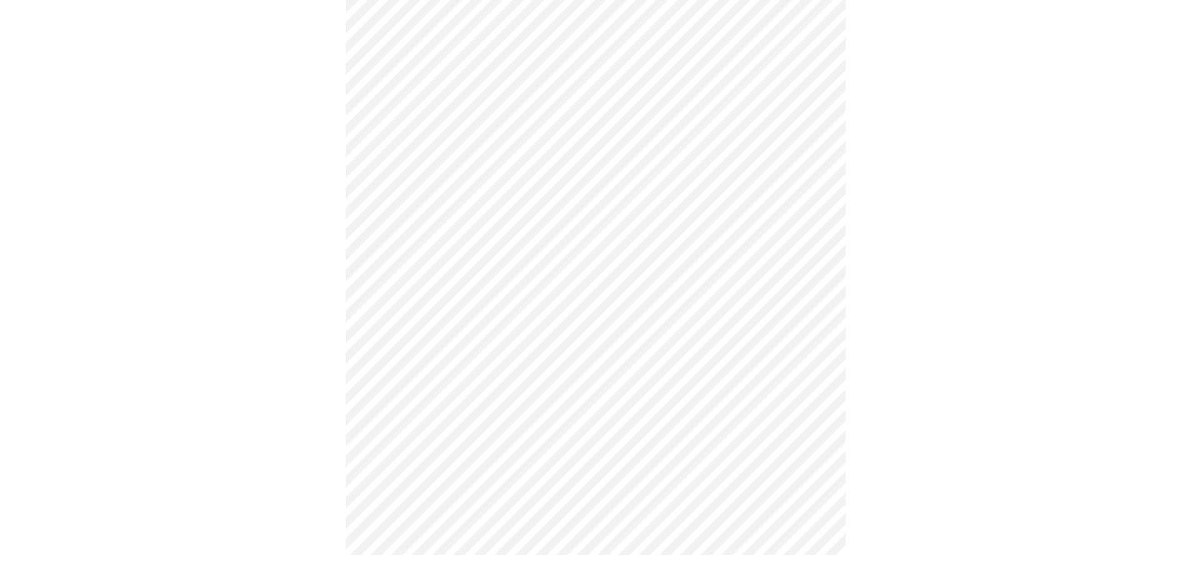
scroll to position [0, 0]
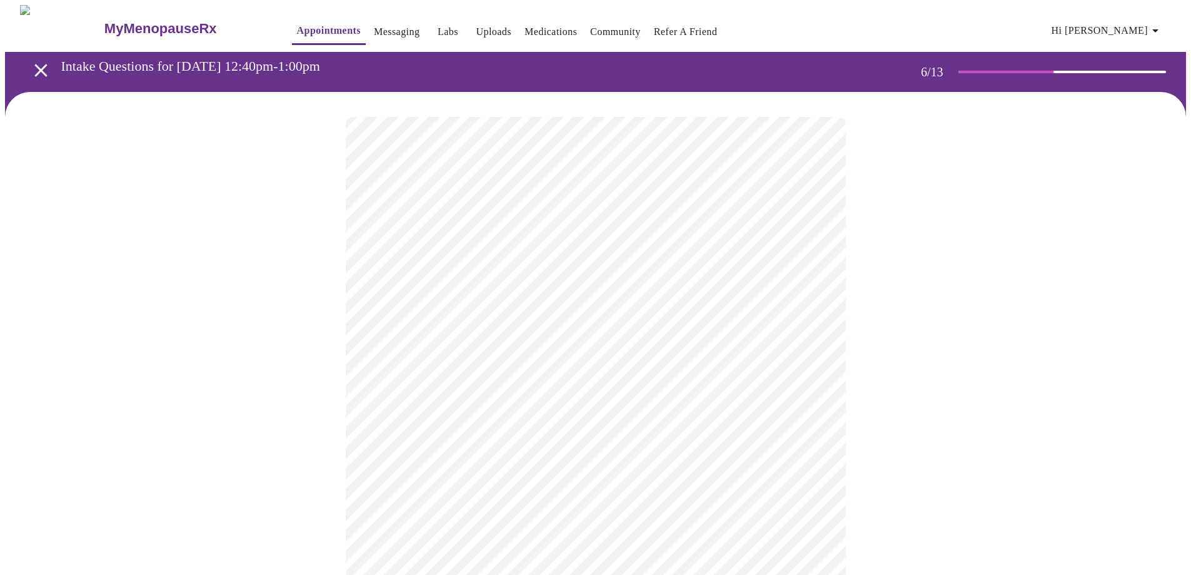
click at [970, 413] on div at bounding box center [595, 378] width 1181 height 573
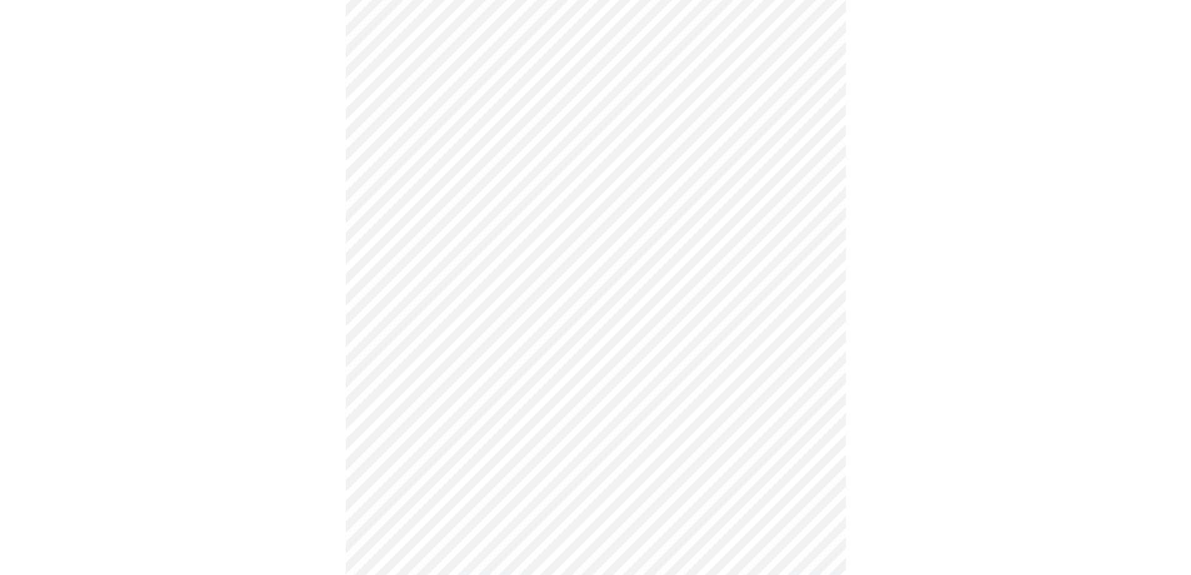
scroll to position [3189, 0]
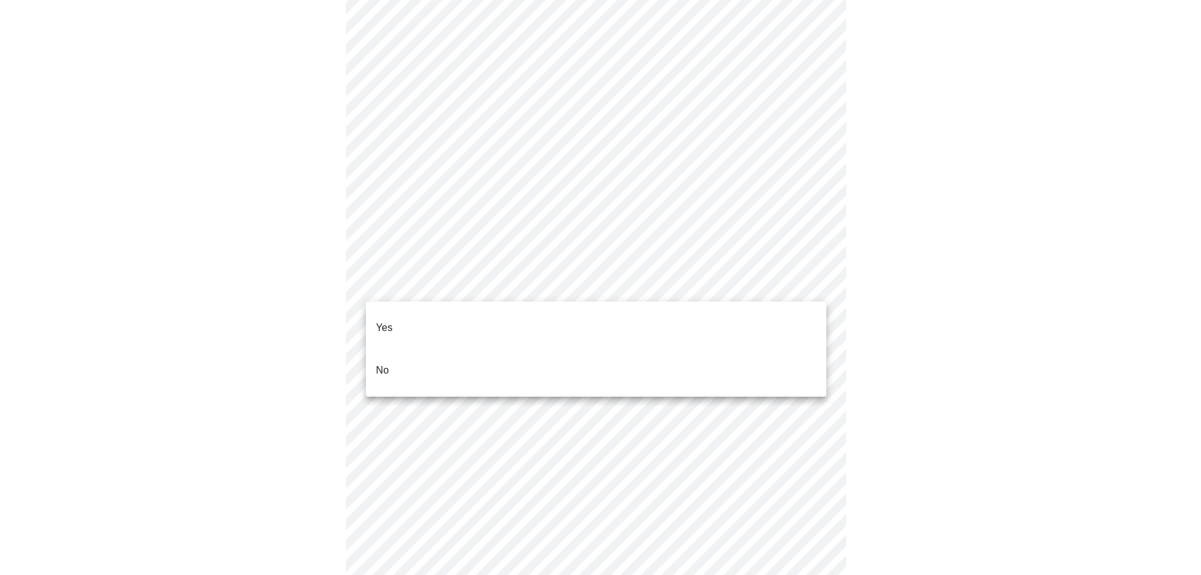
click at [392, 352] on li "No" at bounding box center [596, 370] width 460 height 43
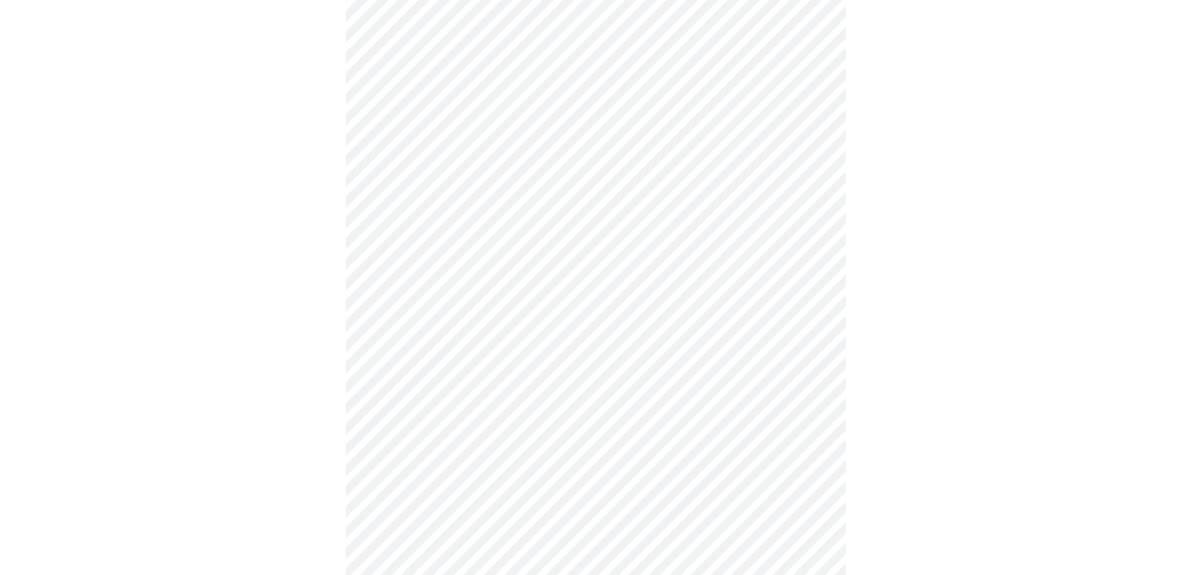
scroll to position [482, 0]
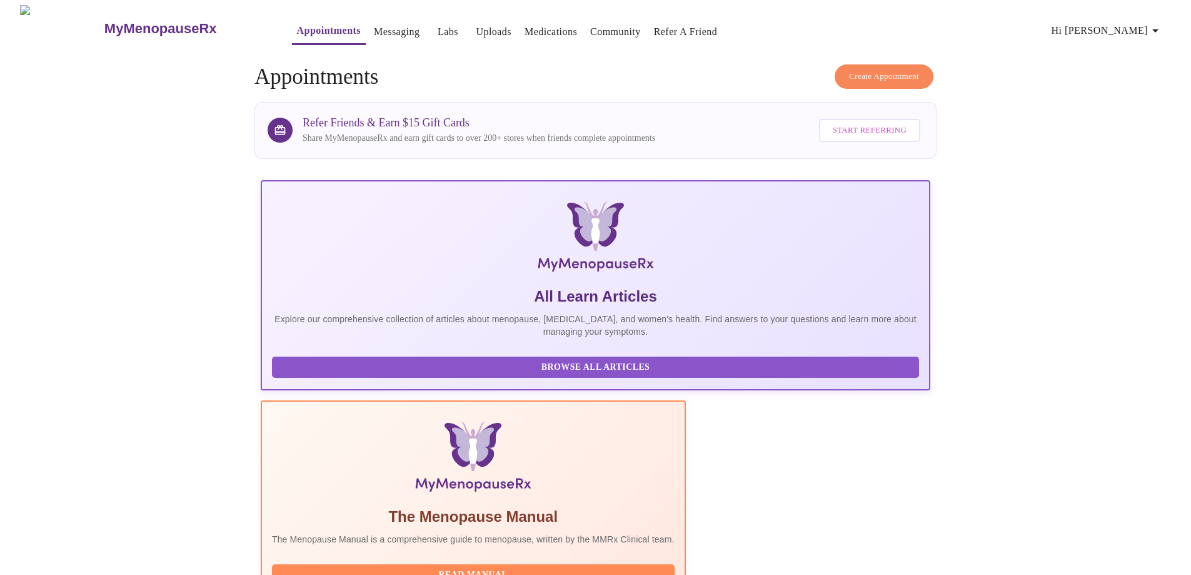
click at [1159, 29] on icon "button" at bounding box center [1155, 30] width 6 height 3
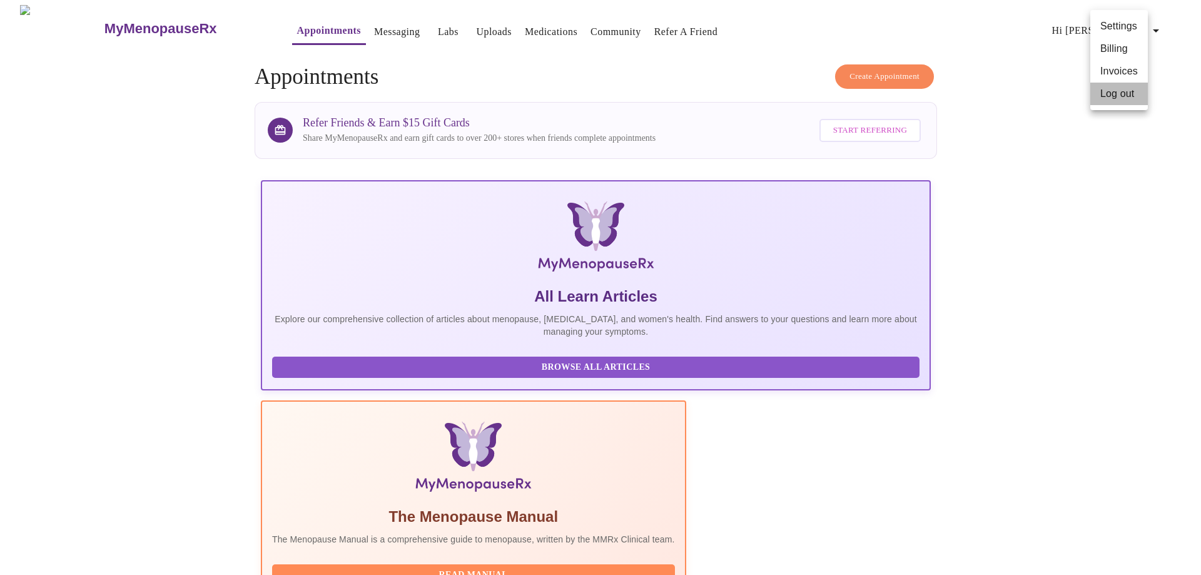
click at [1107, 91] on li "Log out" at bounding box center [1119, 94] width 58 height 23
